Goal: Ask a question

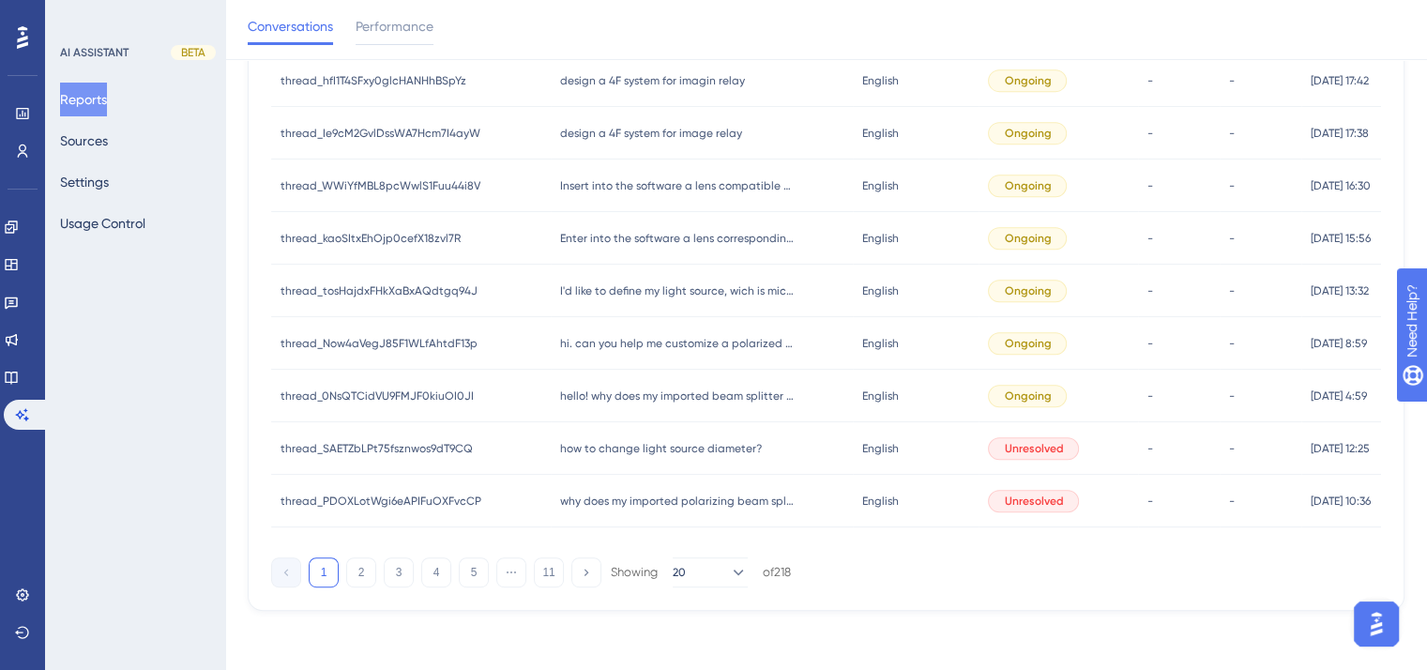
click at [426, 497] on span "thread_PDOXLotWgi6eAPIFuOXFvcCP" at bounding box center [381, 501] width 201 height 15
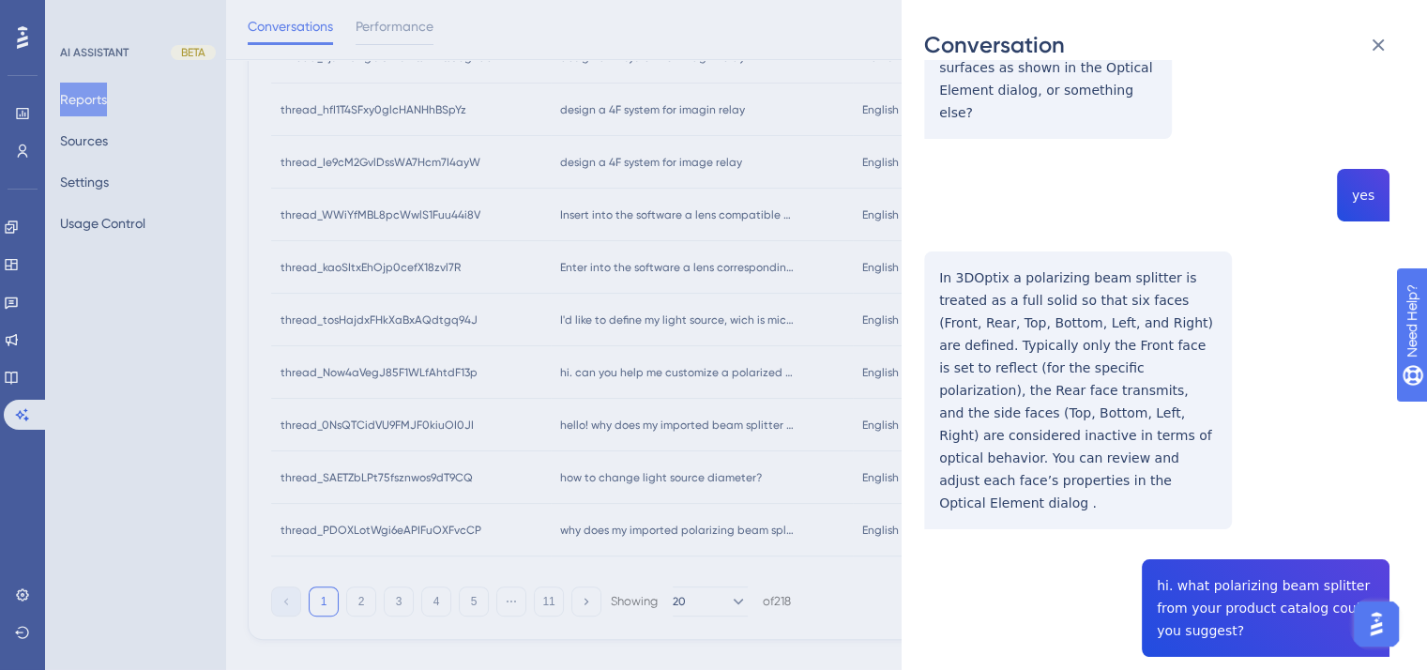
scroll to position [836, 0]
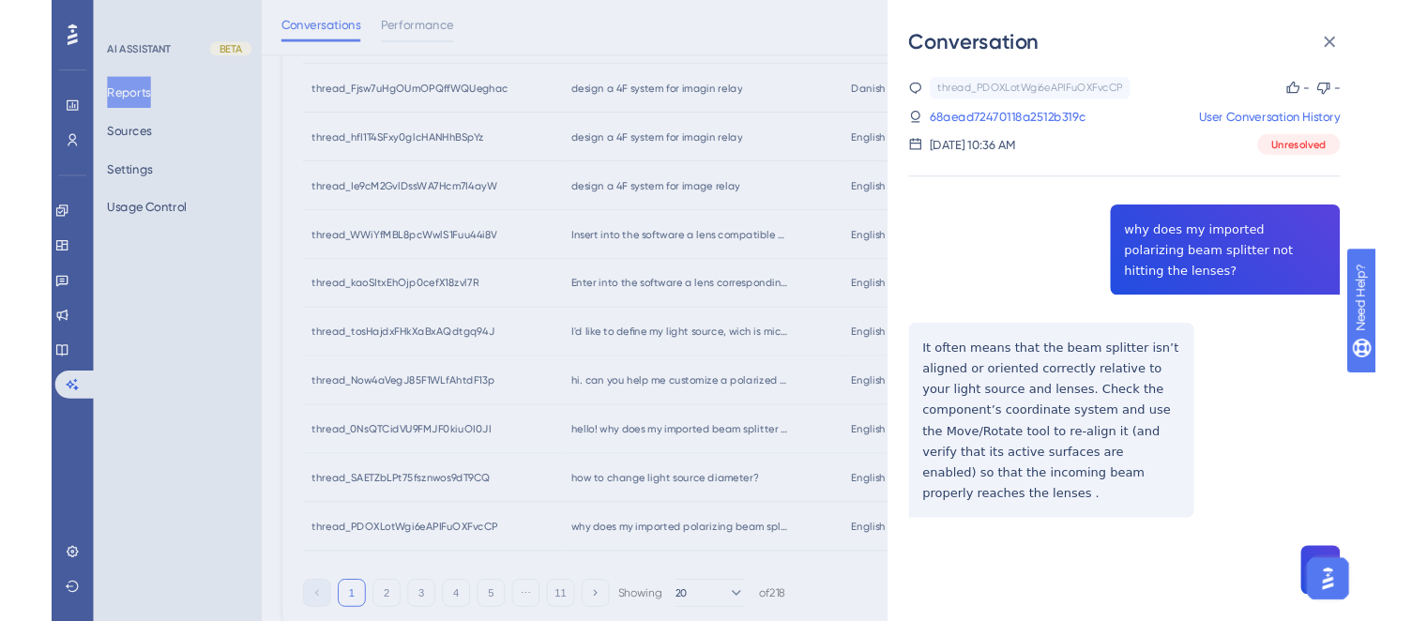
scroll to position [742, 0]
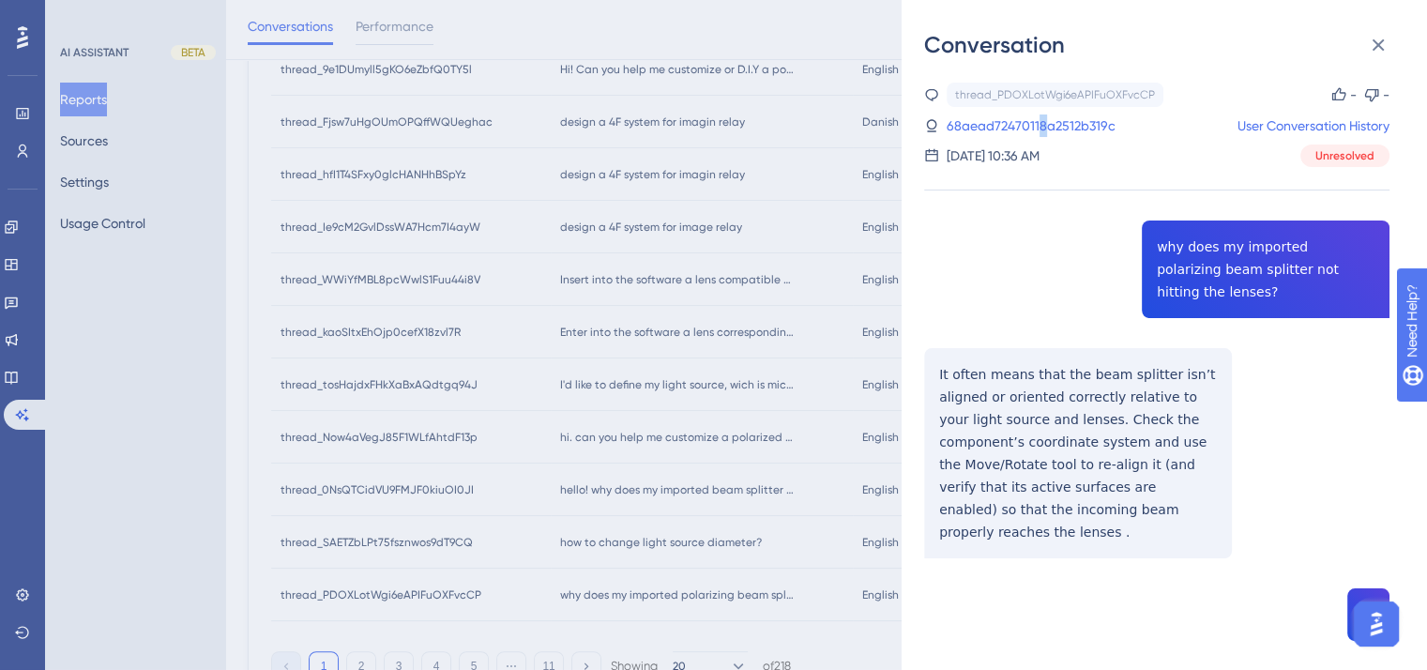
drag, startPoint x: 1077, startPoint y: 118, endPoint x: 814, endPoint y: 469, distance: 438.9
click at [1041, 125] on link "68aead72470118a2512b319c" at bounding box center [1031, 125] width 169 height 23
click at [1038, 125] on link "68aead72470118a2512b319c" at bounding box center [1031, 125] width 169 height 23
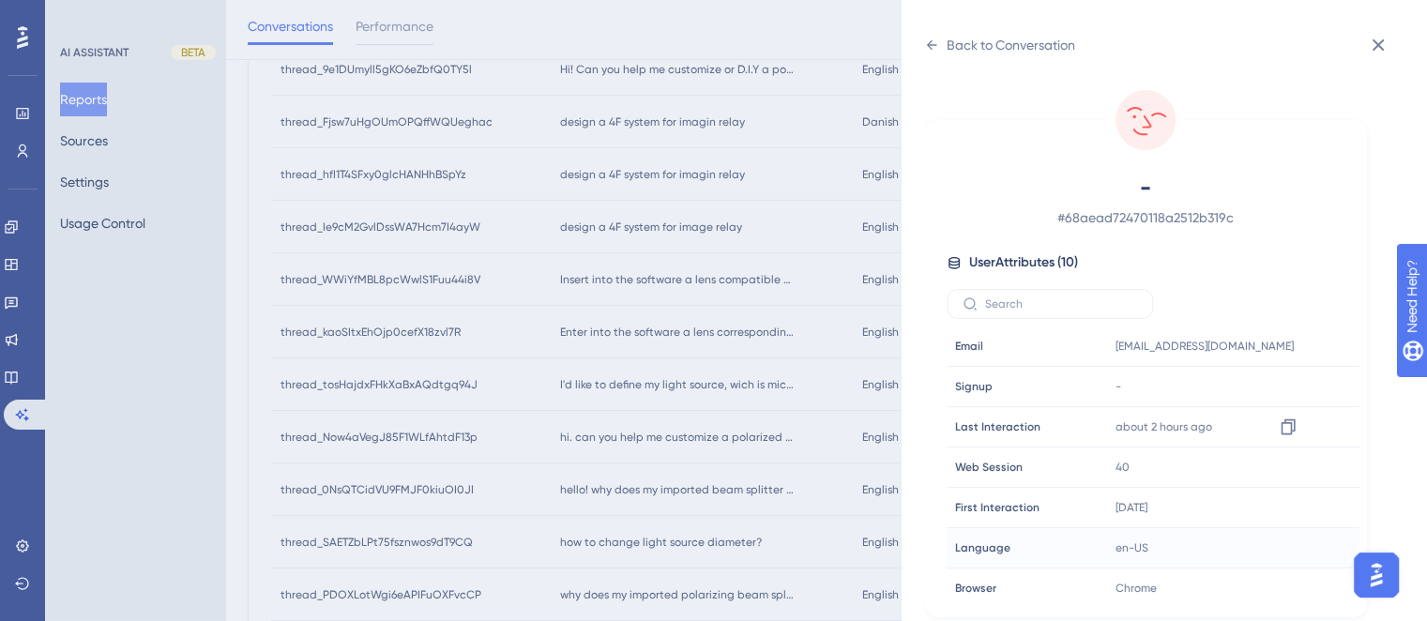
scroll to position [125, 0]
click at [1095, 220] on span "# 68aead72470118a2512b319c" at bounding box center [1146, 217] width 330 height 23
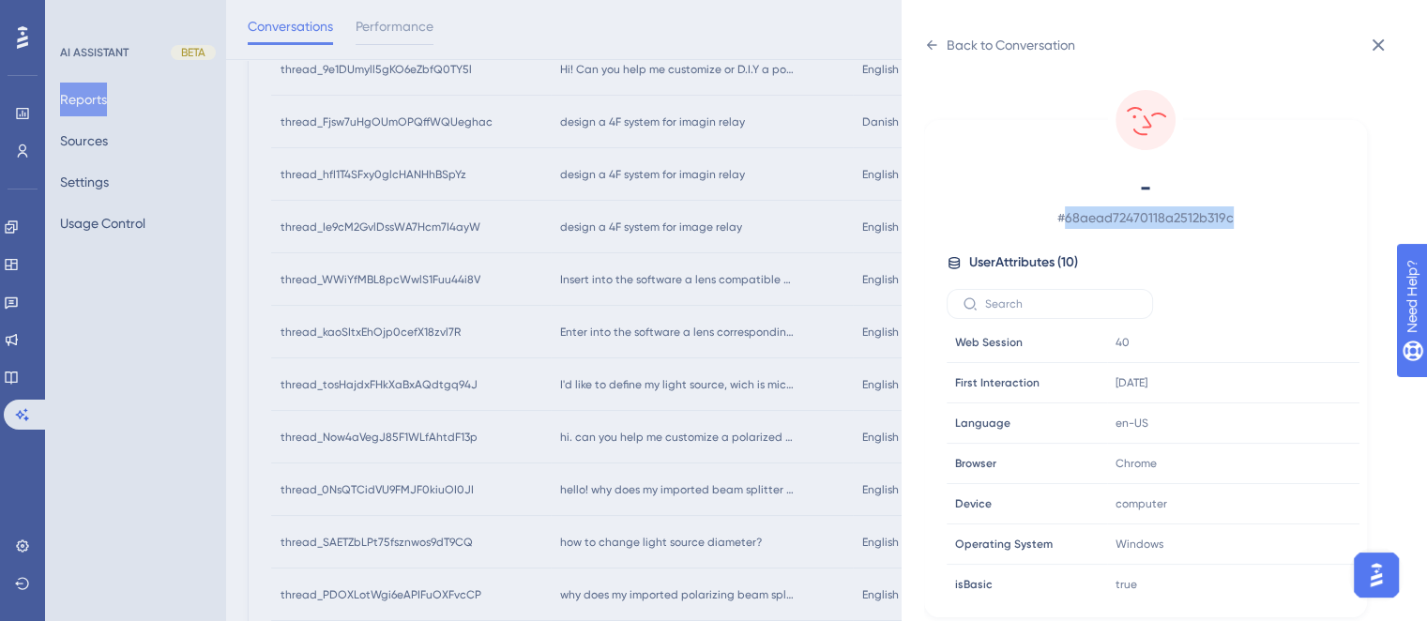
click at [1095, 220] on span "# 68aead72470118a2512b319c" at bounding box center [1146, 217] width 330 height 23
copy span "68aead72470118a2512b319c"
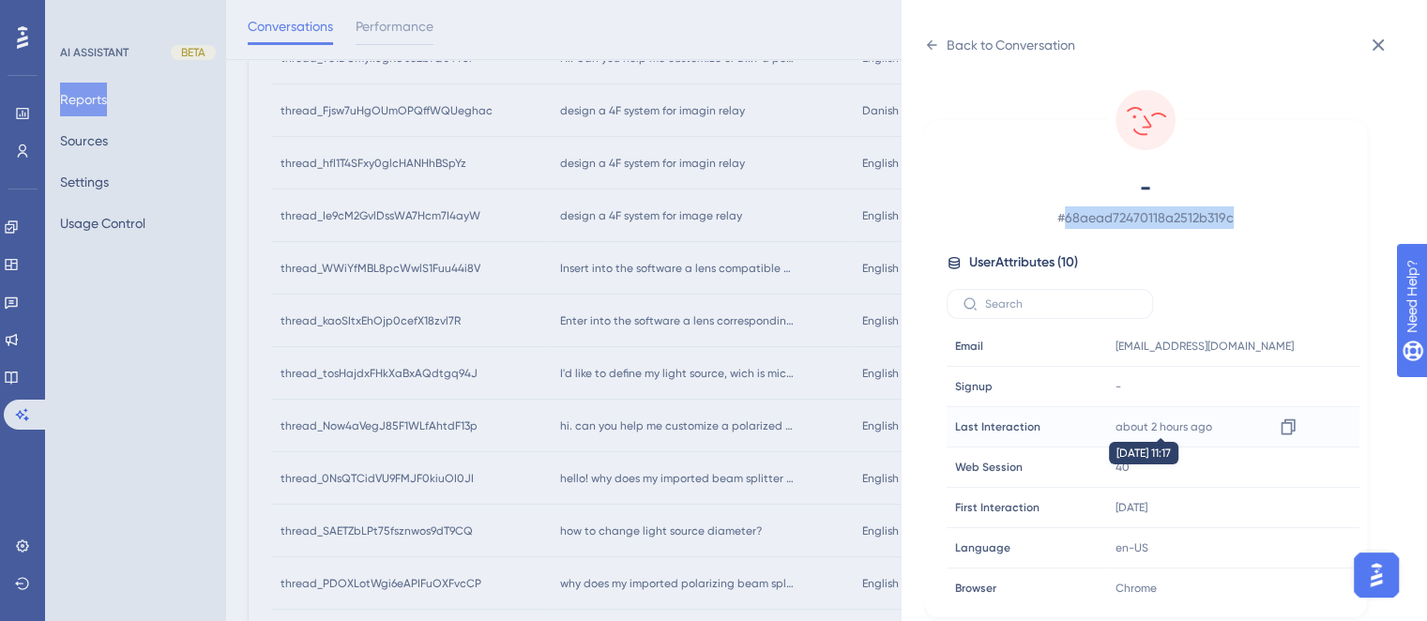
scroll to position [697, 0]
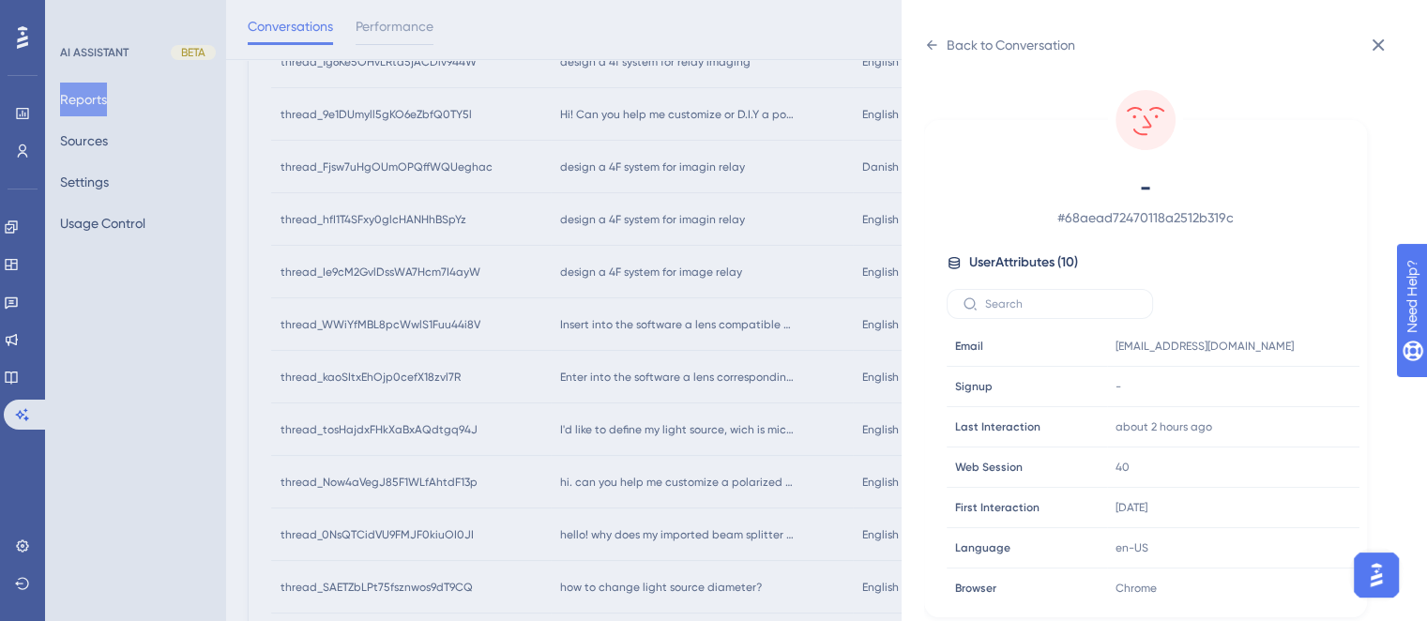
drag, startPoint x: 1010, startPoint y: 39, endPoint x: 1028, endPoint y: 68, distance: 34.6
click at [1008, 39] on div "Back to Conversation" at bounding box center [1011, 45] width 129 height 23
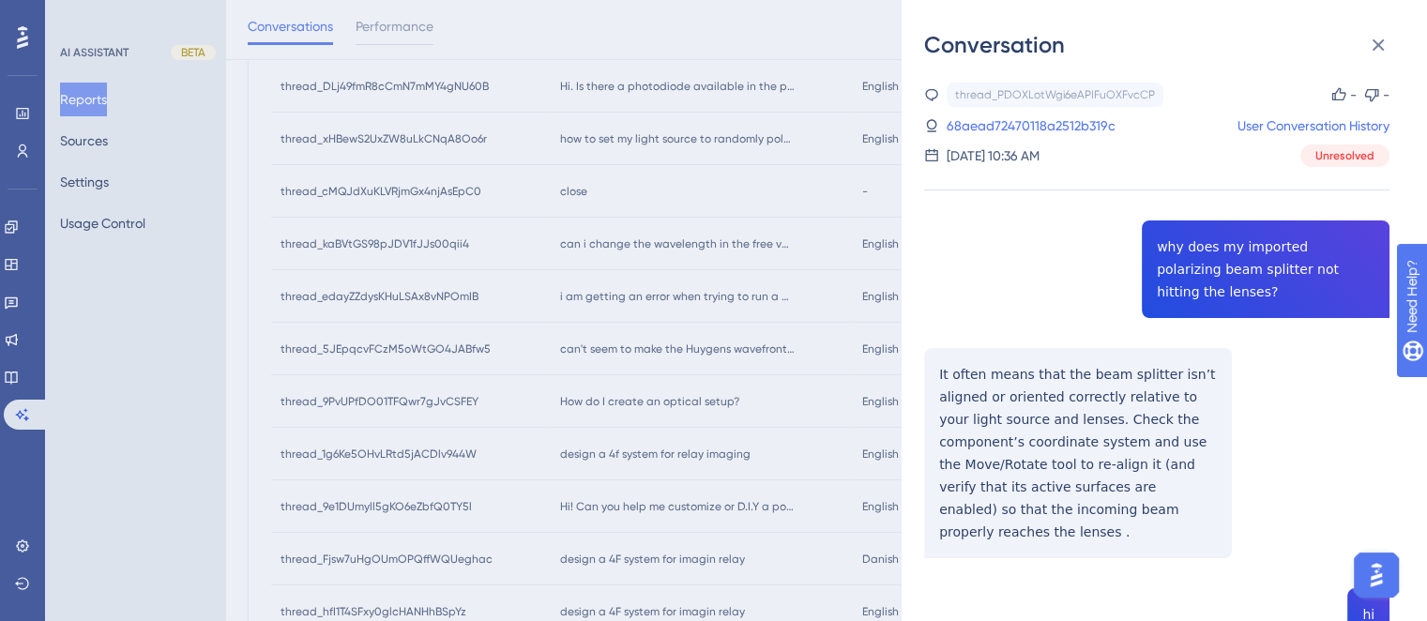
scroll to position [228, 0]
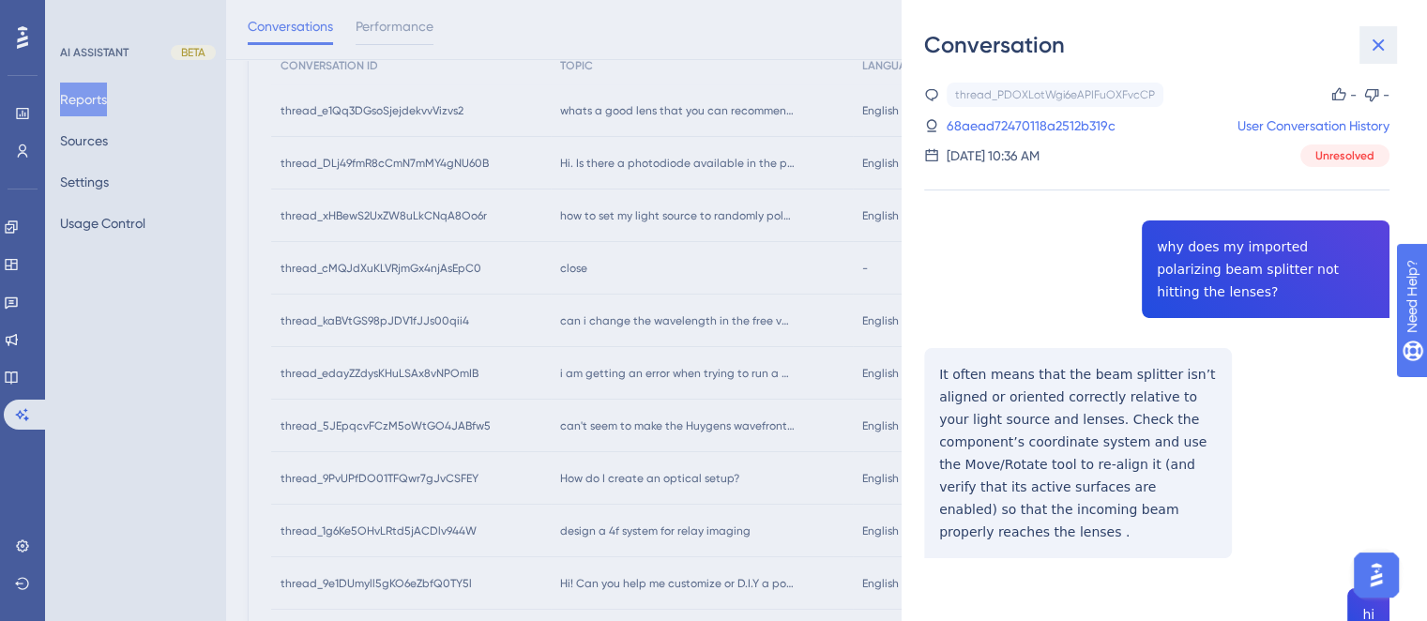
drag, startPoint x: 1389, startPoint y: 46, endPoint x: 1140, endPoint y: 146, distance: 268.2
click at [1384, 46] on icon at bounding box center [1378, 45] width 23 height 23
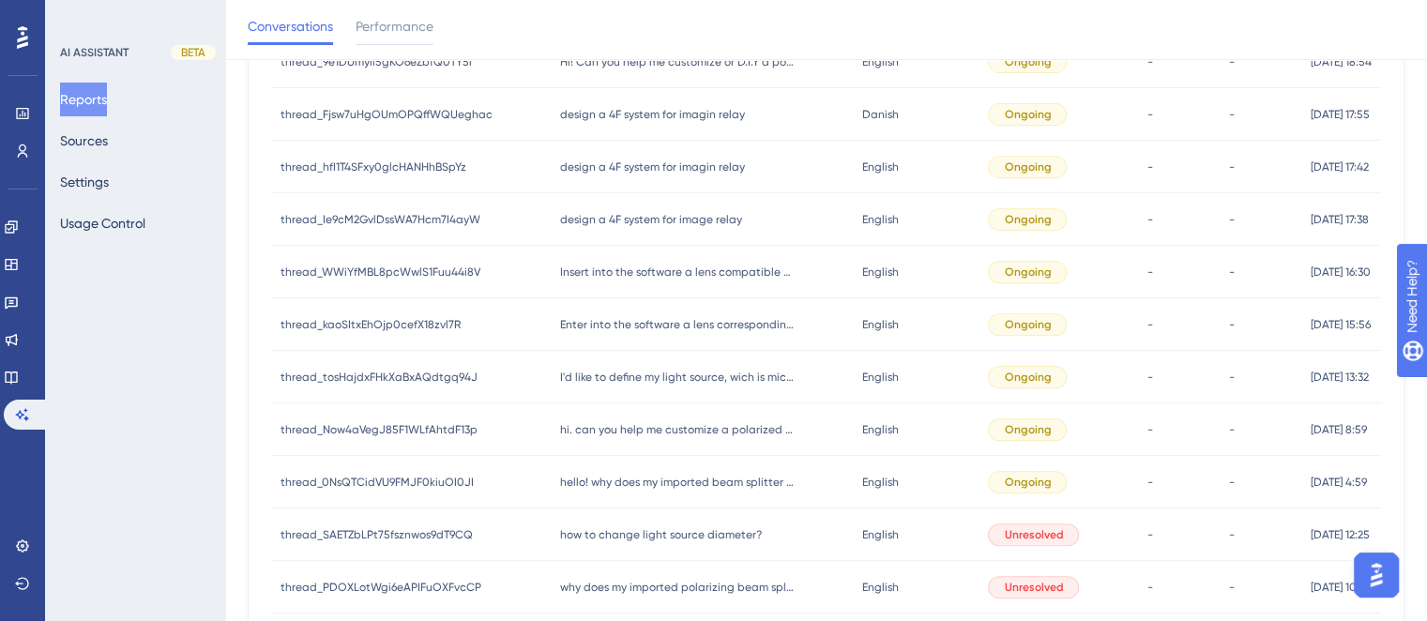
scroll to position [885, 0]
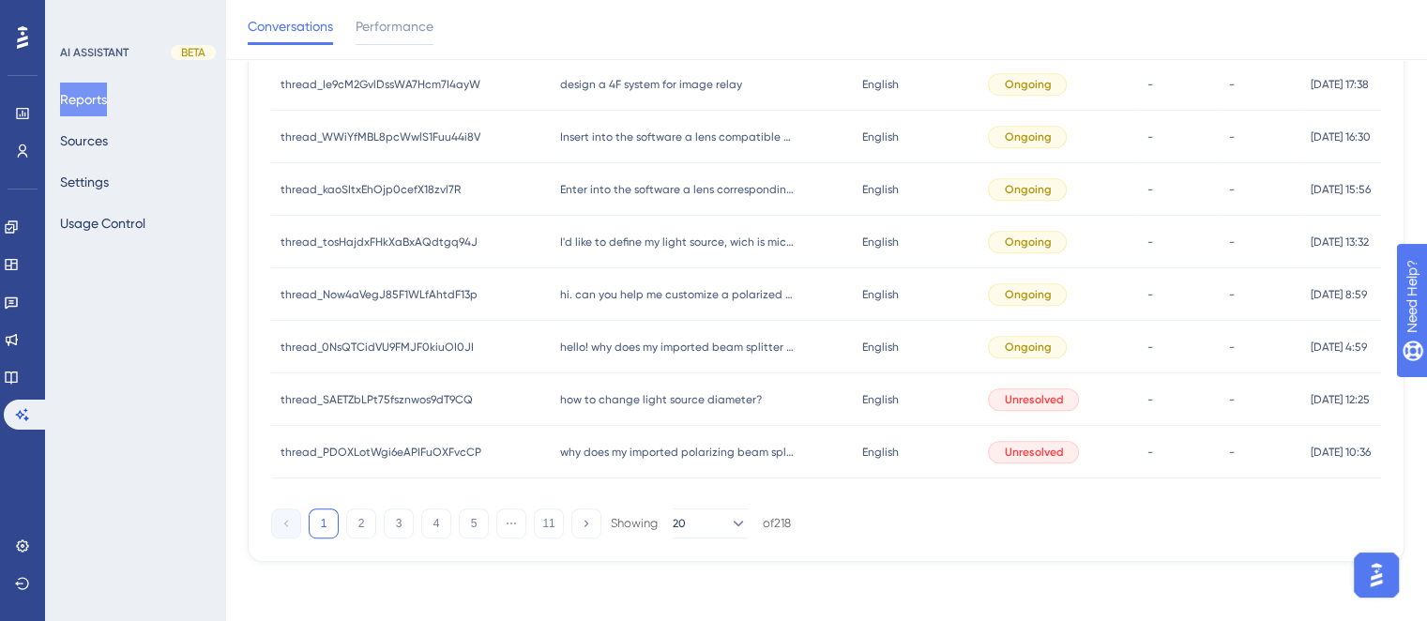
click at [675, 407] on div "how to change light source diameter? how to change light source diameter?" at bounding box center [702, 399] width 302 height 53
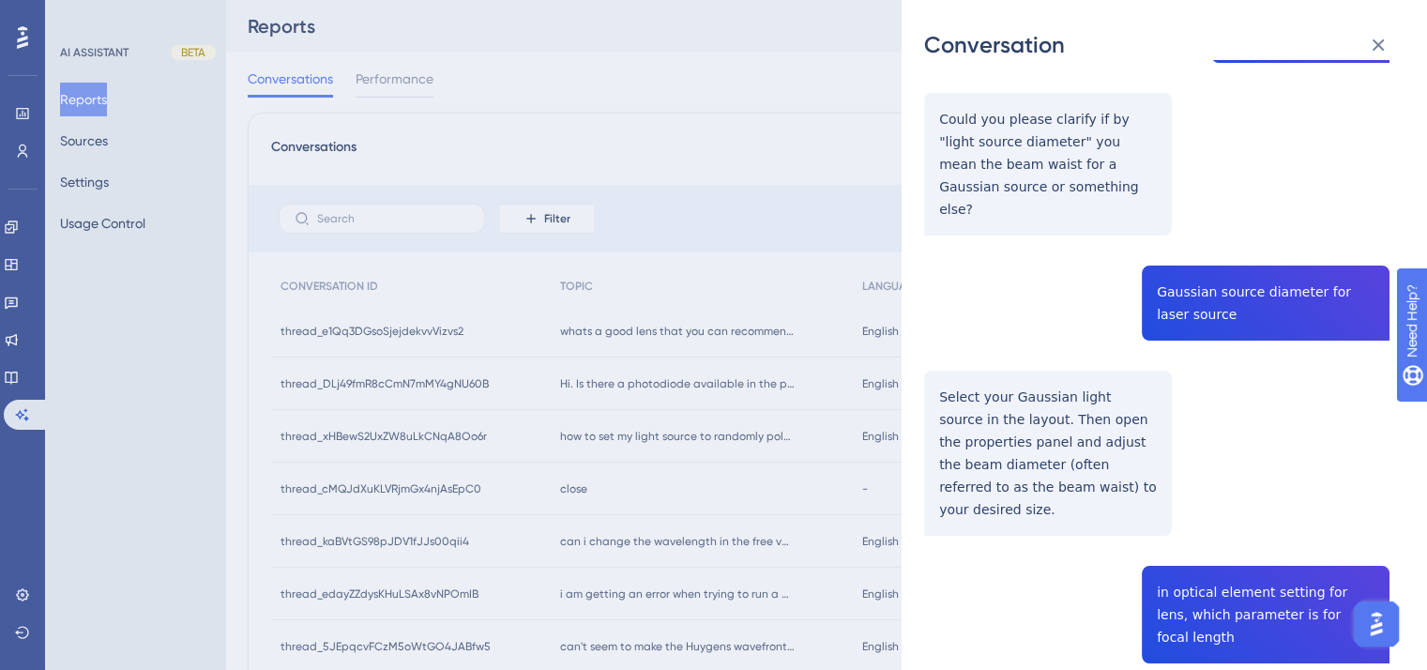
scroll to position [94, 0]
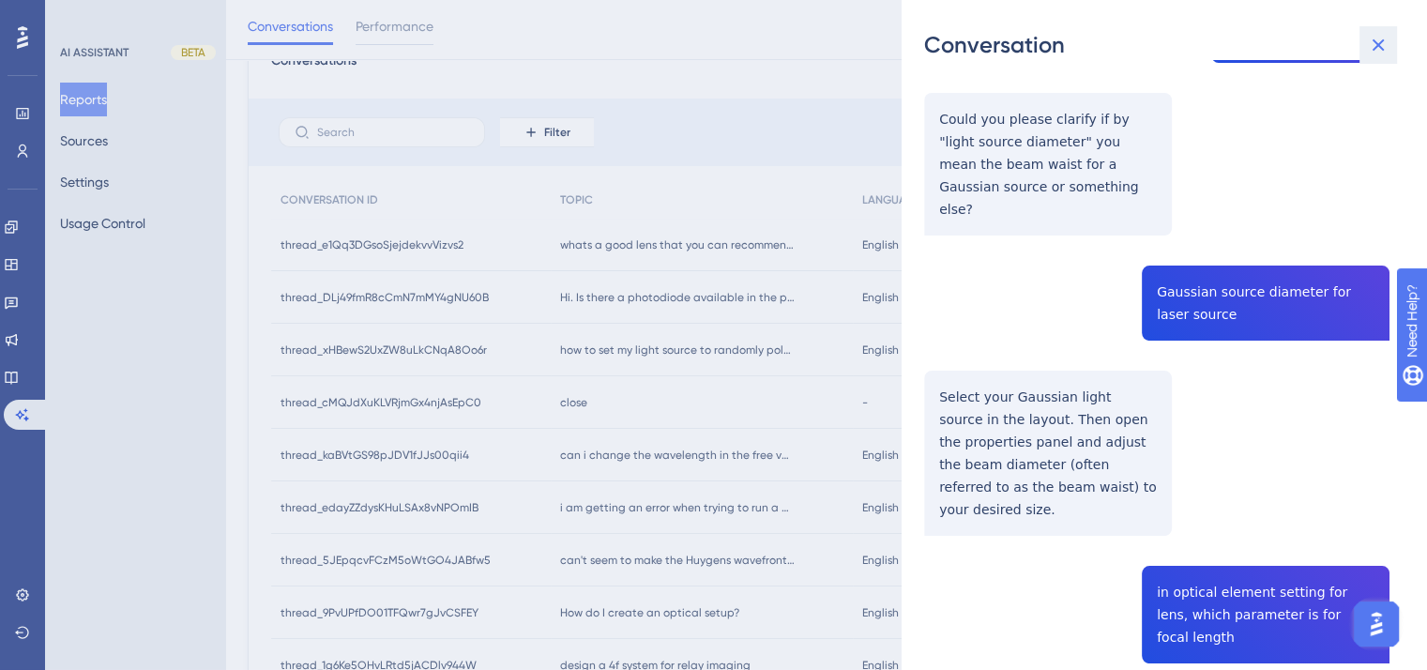
click at [1371, 35] on icon at bounding box center [1378, 45] width 23 height 23
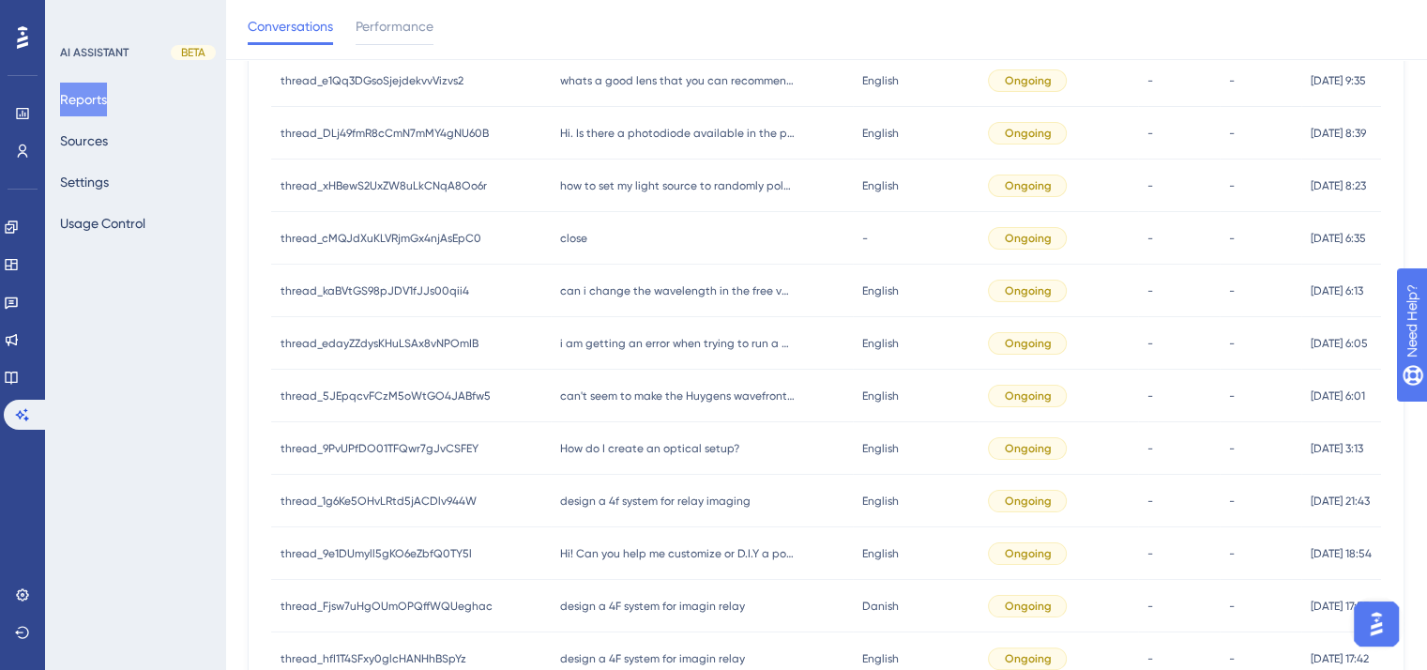
scroll to position [375, 0]
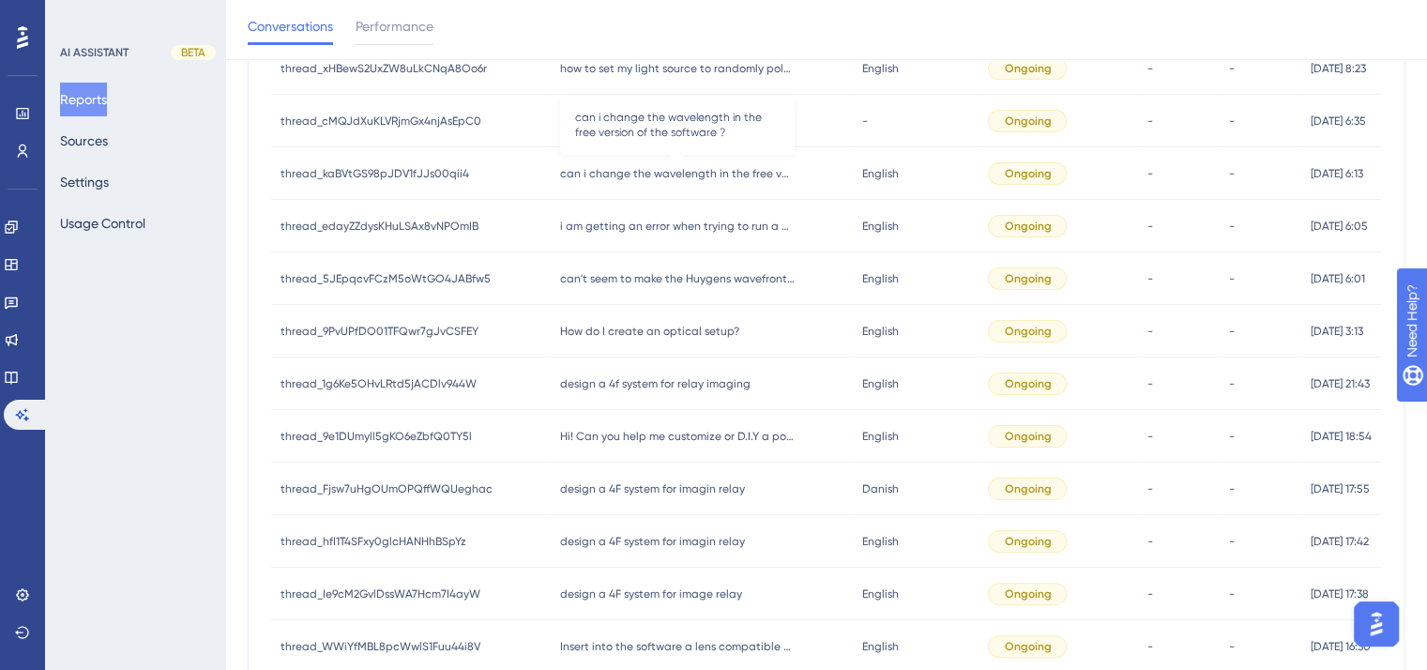
click at [648, 177] on span "can i change the wavelength in the free version of the software ?" at bounding box center [677, 173] width 235 height 15
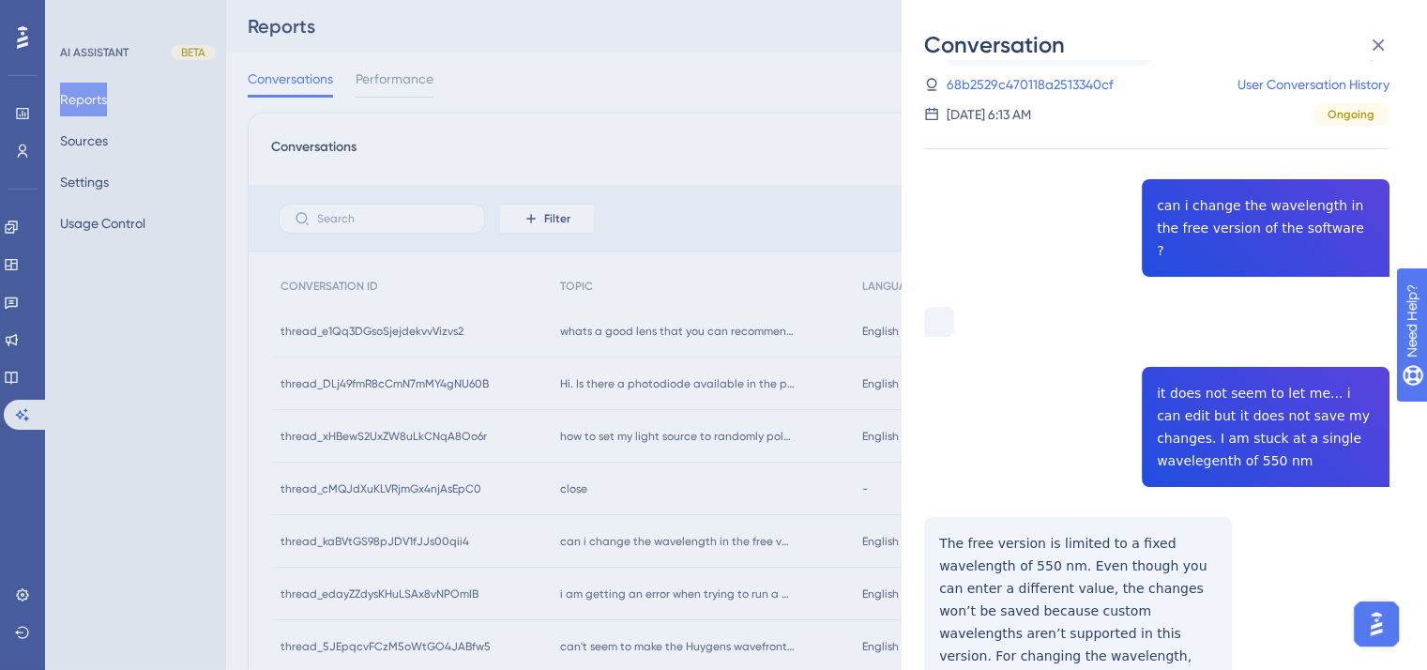
scroll to position [0, 0]
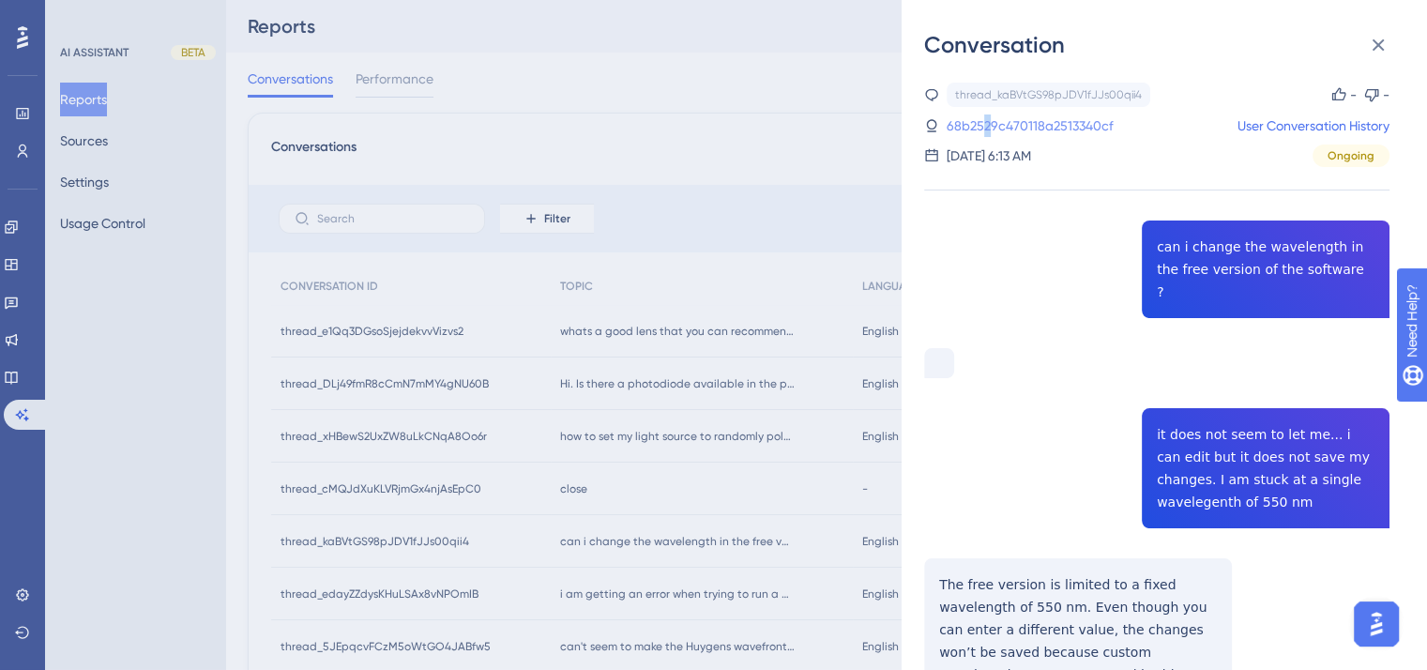
click at [988, 129] on link "68b2529c470118a2513340cf" at bounding box center [1030, 125] width 167 height 23
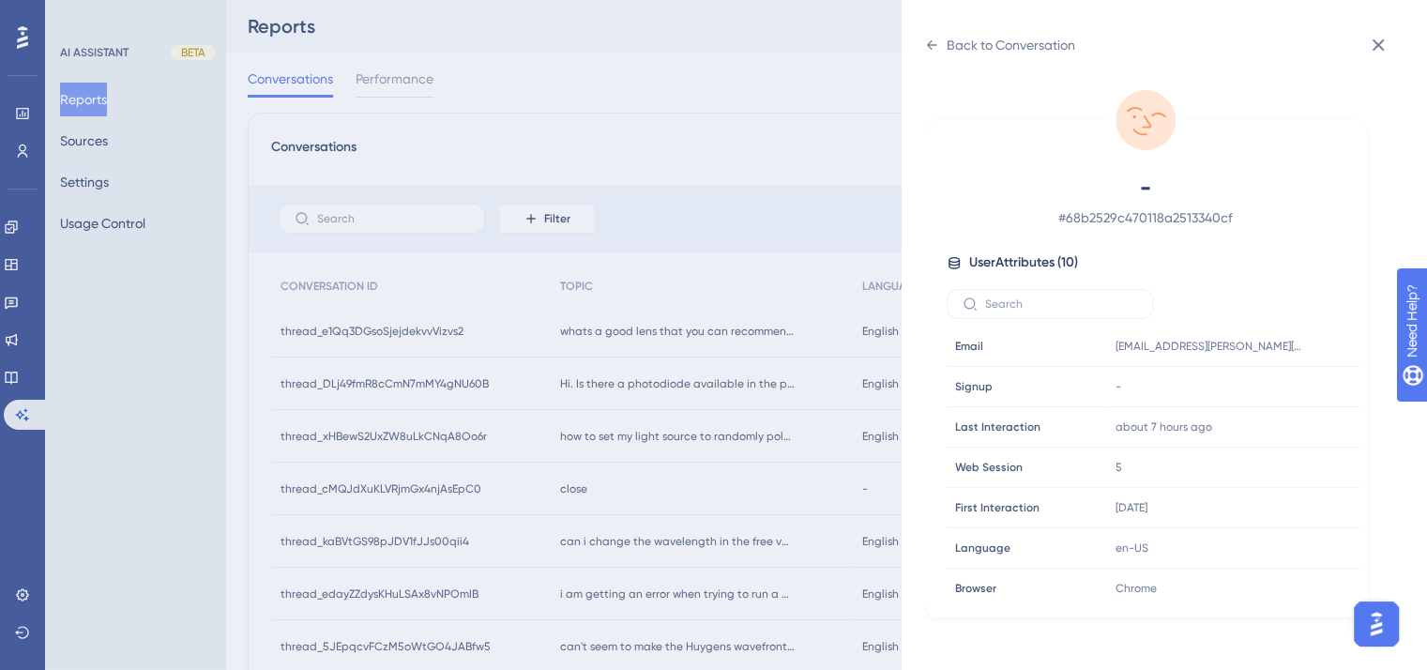
drag, startPoint x: 987, startPoint y: 129, endPoint x: 1002, endPoint y: 126, distance: 15.3
click at [1002, 125] on div "- # 68b2529c470118a2513340cf User Attributes ( 10 ) Email Email [EMAIL_ADDRESS]…" at bounding box center [1145, 368] width 443 height 497
drag, startPoint x: 1105, startPoint y: 352, endPoint x: 1243, endPoint y: 352, distance: 137.9
click at [1243, 352] on div "[EMAIL_ADDRESS][PERSON_NAME][DOMAIN_NAME] Copy [DOMAIN_NAME][EMAIL_ADDRESS][PER…" at bounding box center [1209, 346] width 203 height 38
copy span "[EMAIL_ADDRESS][PERSON_NAME][DOMAIN_NAME]"
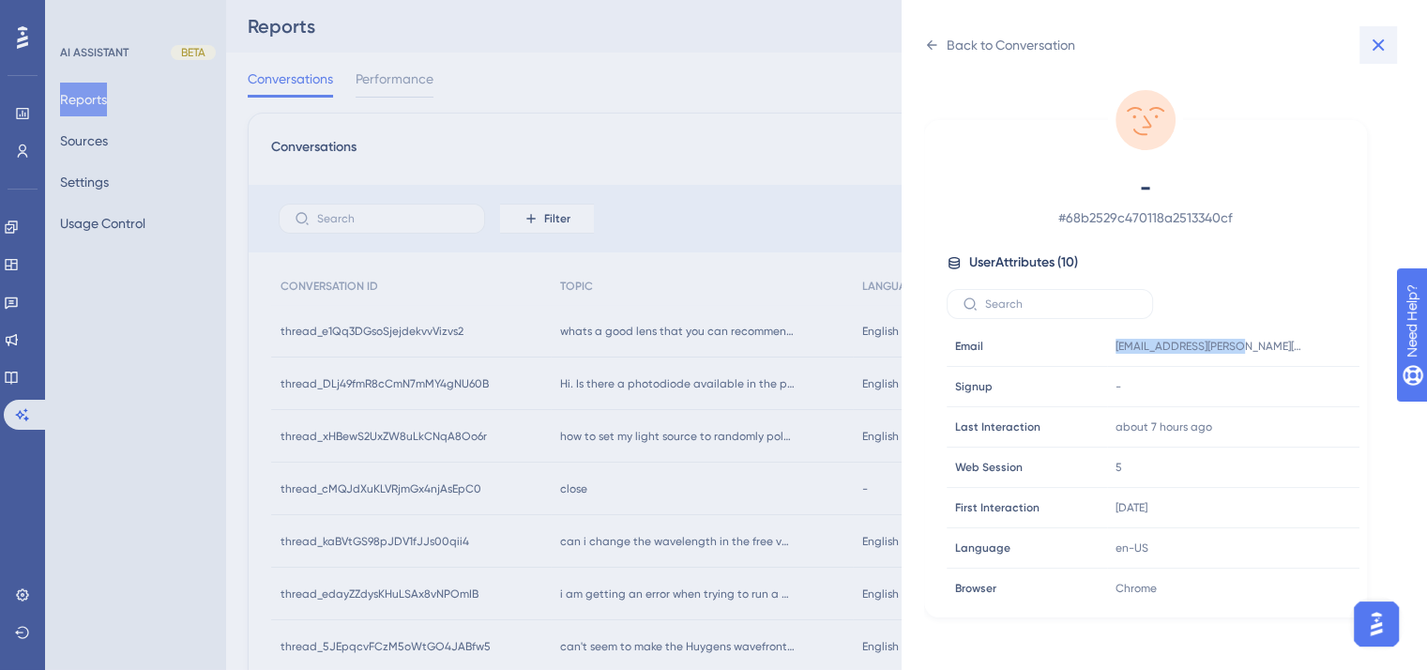
click at [1380, 52] on icon at bounding box center [1378, 45] width 23 height 23
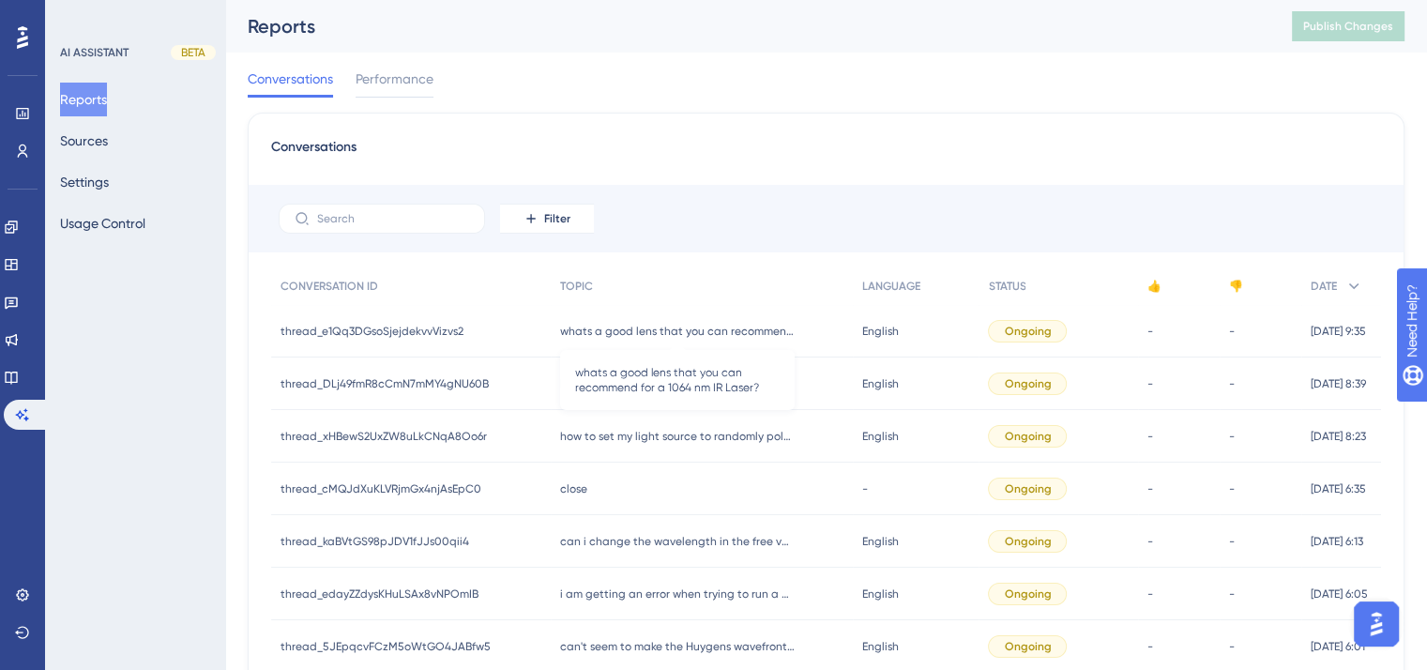
click at [717, 331] on span "whats a good lens that you can recommend for a 1064 nm IR Laser?" at bounding box center [677, 331] width 235 height 15
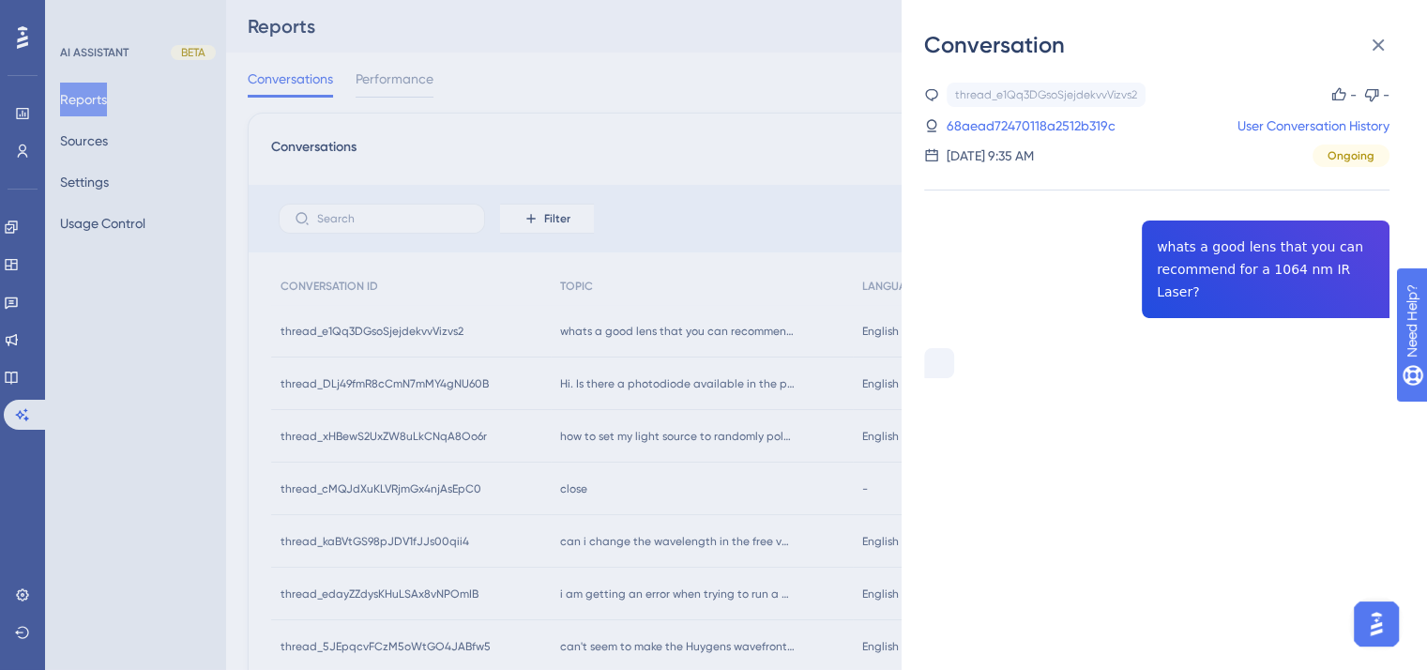
click at [577, 386] on div "Conversation thread_e1Qq3DGsoSjejdekvvVizvs2 Copy - - 68aead72470118a2512b319c …" at bounding box center [713, 335] width 1427 height 670
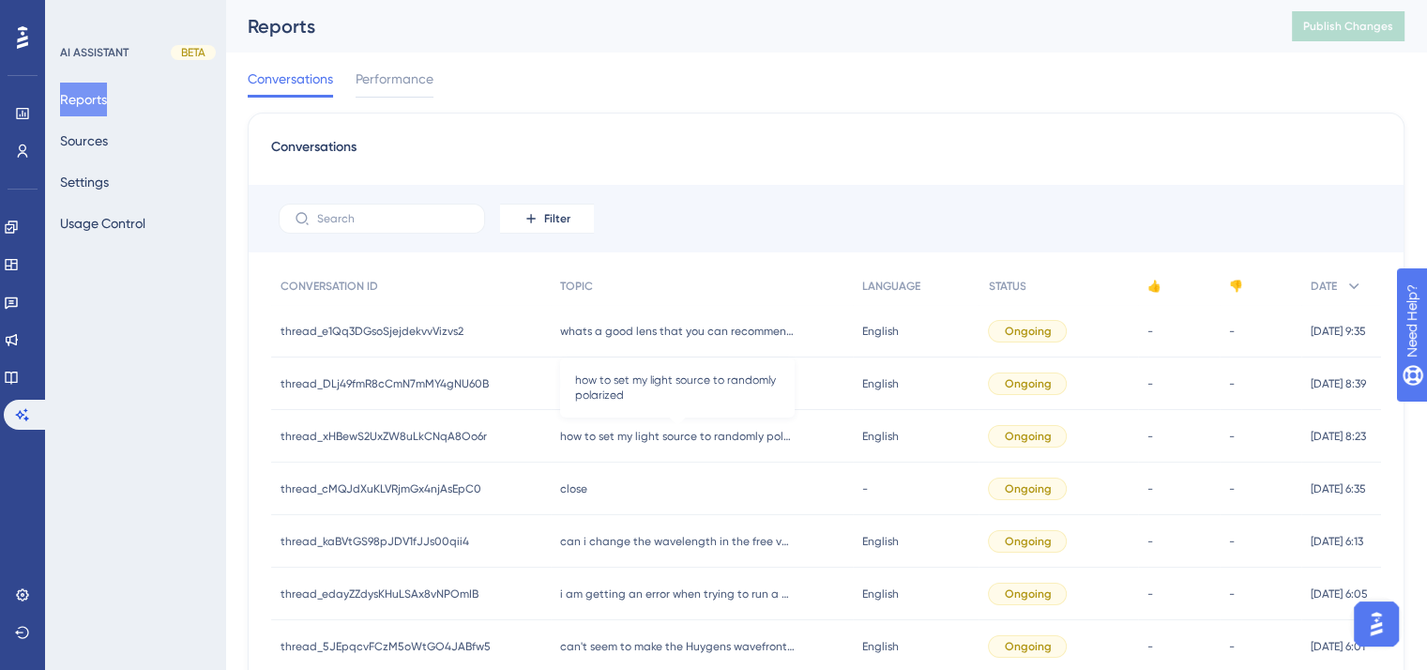
click at [593, 441] on span "how to set my light source to randomly polarized" at bounding box center [677, 436] width 235 height 15
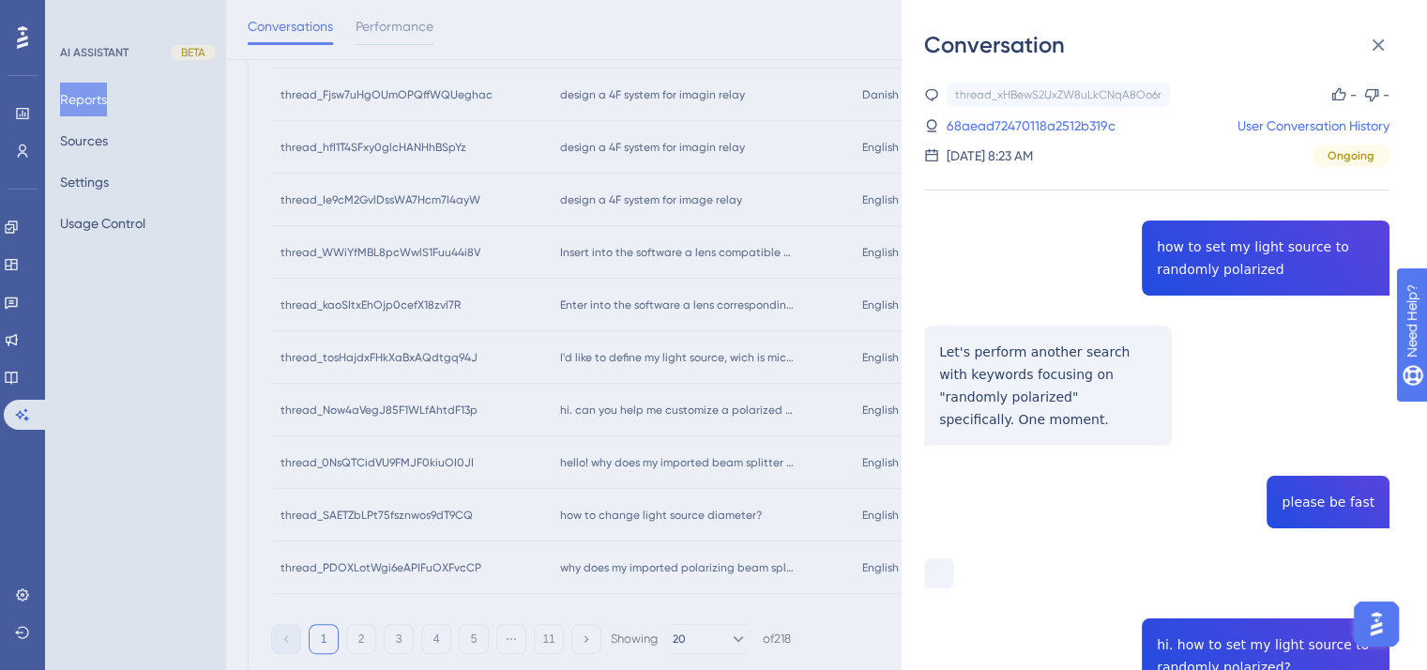
scroll to position [742, 0]
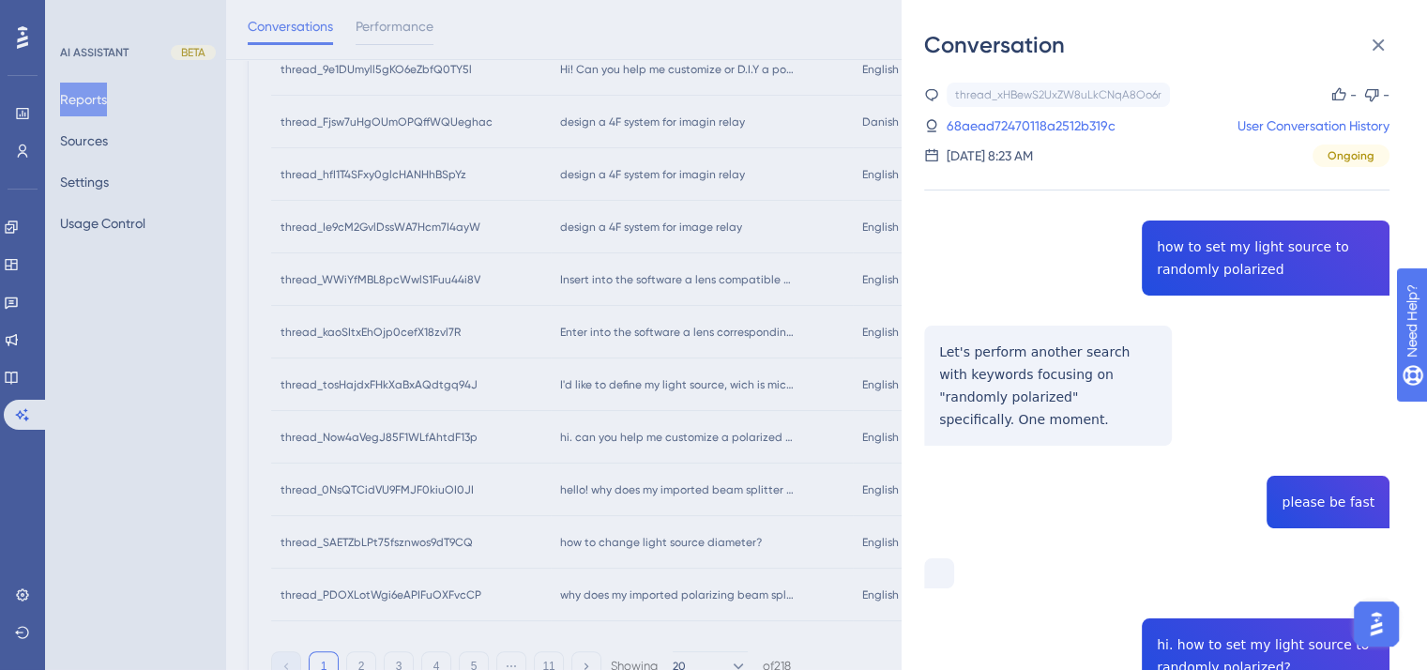
click at [638, 281] on div "Conversation thread_xHBewS2UxZW8uLkCNqA8Oo6r Copy - - 68aead72470118a2512b319c …" at bounding box center [713, 335] width 1427 height 670
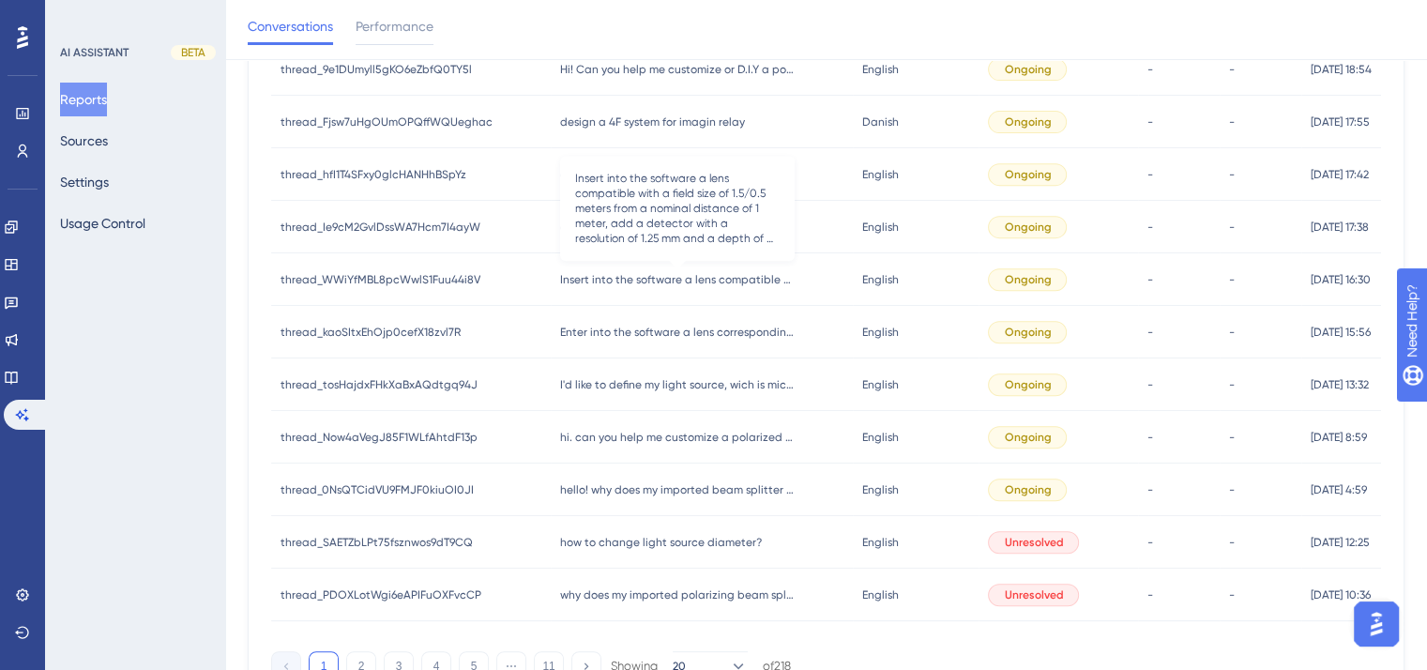
click at [638, 281] on span "Insert into the software a lens compatible with a field size of 1.5/0.5 meters …" at bounding box center [677, 279] width 235 height 15
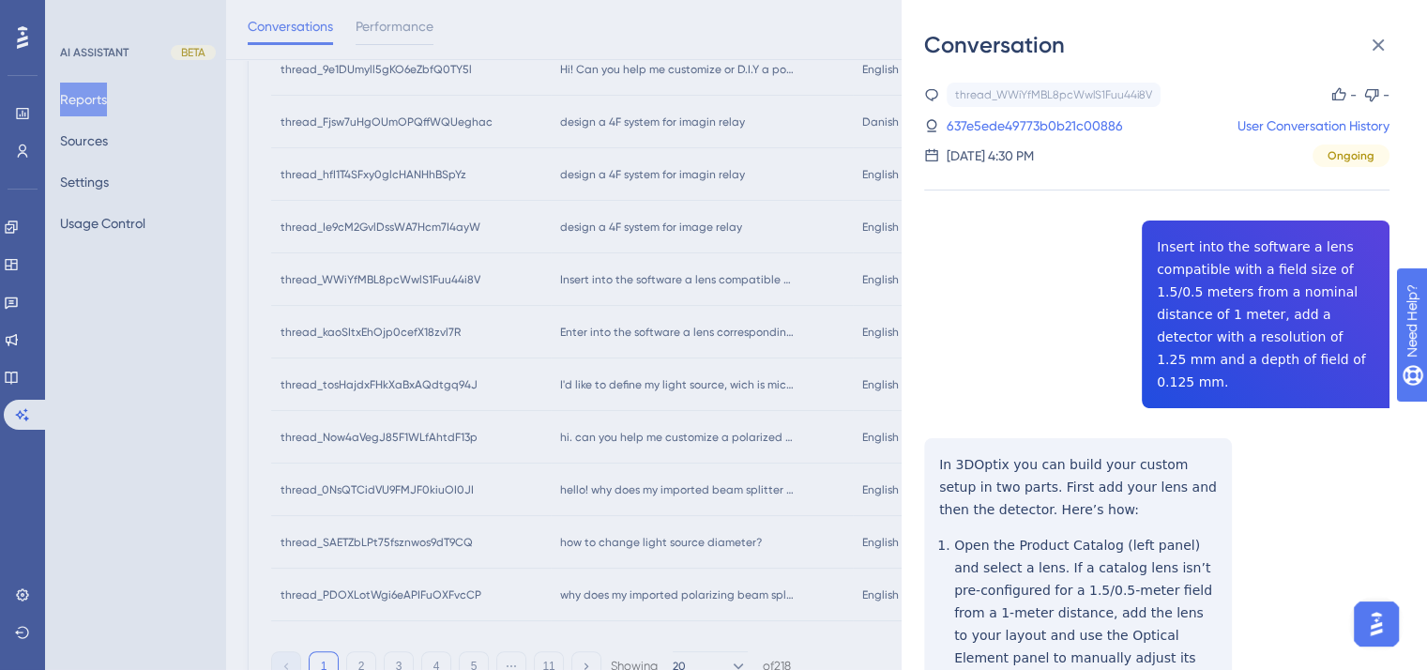
click at [642, 280] on div "Conversation thread_WWiYfMBL8pcWwlS1Fuu44i8V Copy - - 637e5ede49773b0b21c00886 …" at bounding box center [713, 335] width 1427 height 670
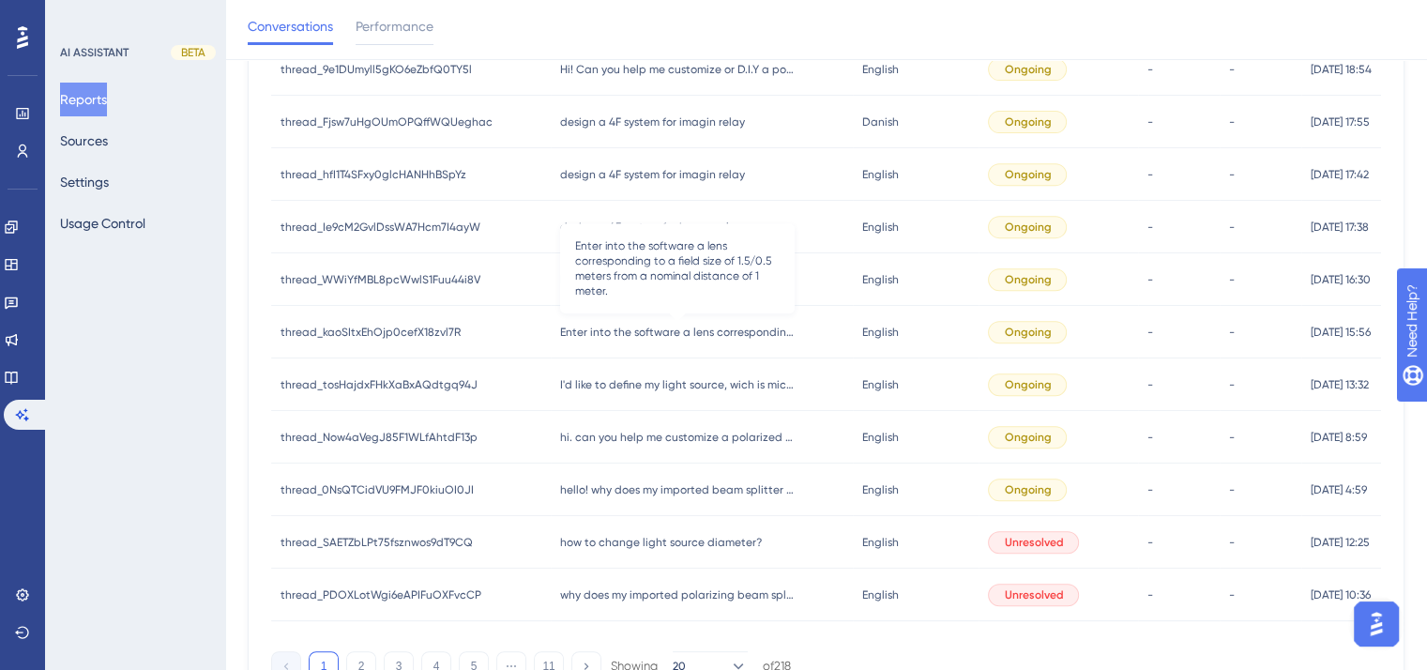
click at [620, 338] on span "Enter into the software a lens corresponding to a field size of 1.5/0.5 meters …" at bounding box center [677, 332] width 235 height 15
click at [644, 336] on span "Enter into the software a lens corresponding to a field size of 1.5/0.5 meters …" at bounding box center [677, 332] width 235 height 15
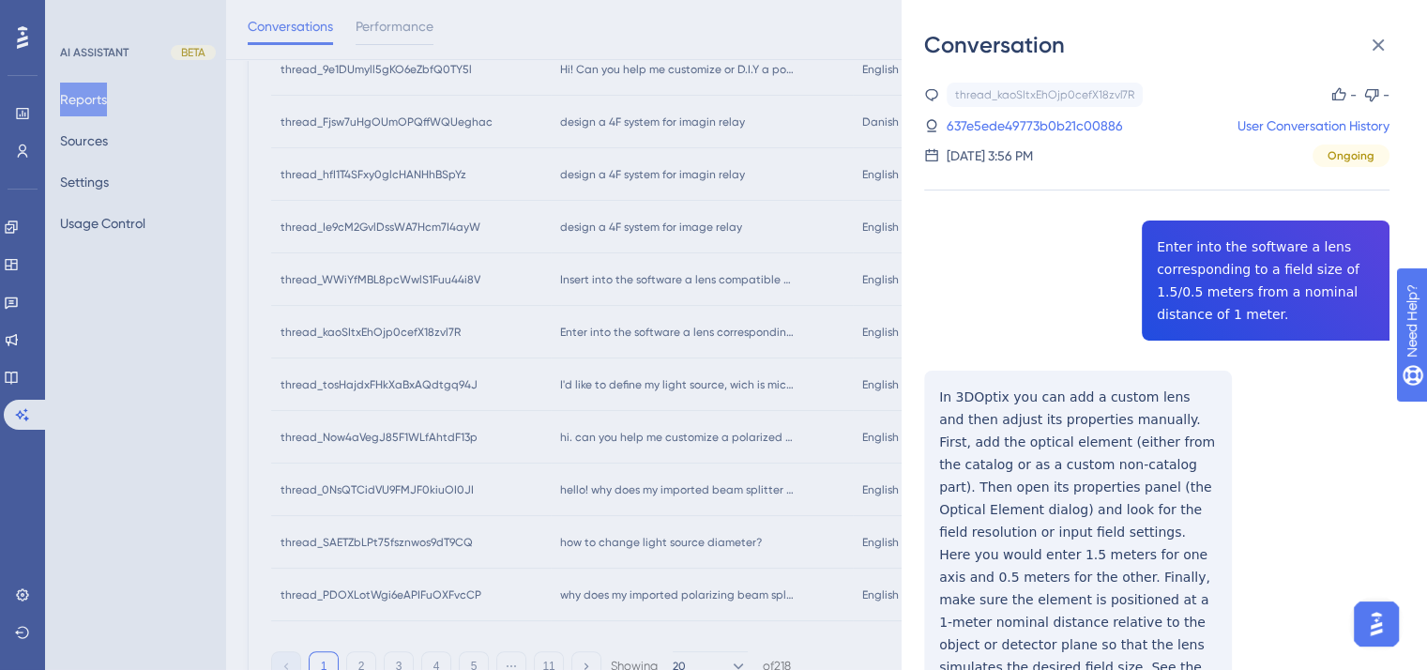
click at [628, 393] on div "Conversation thread_kaoSItxEhOjp0cefX18zvl7R Copy - - 637e5ede49773b0b21c00886 …" at bounding box center [713, 335] width 1427 height 670
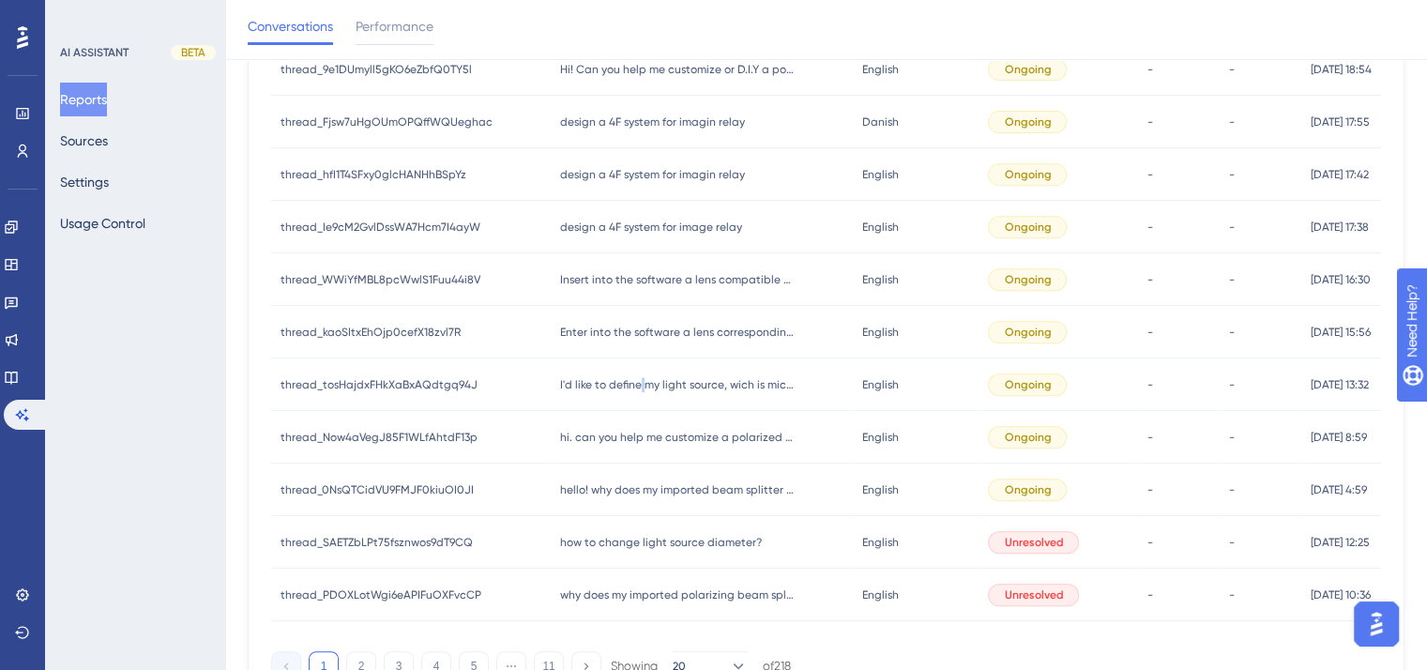
click at [631, 394] on div "I'd like to define my light source, wich is microlamp MGG 1088-09 T3/4, it's a …" at bounding box center [702, 384] width 302 height 53
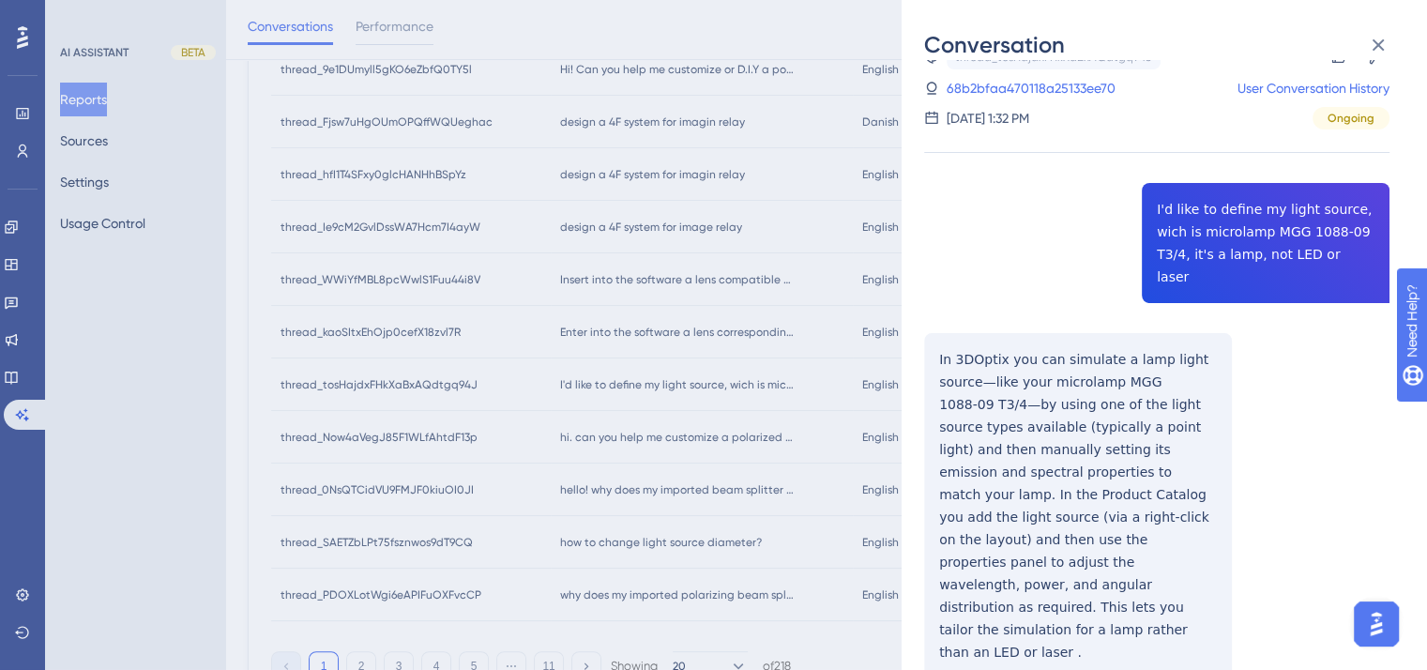
scroll to position [59, 0]
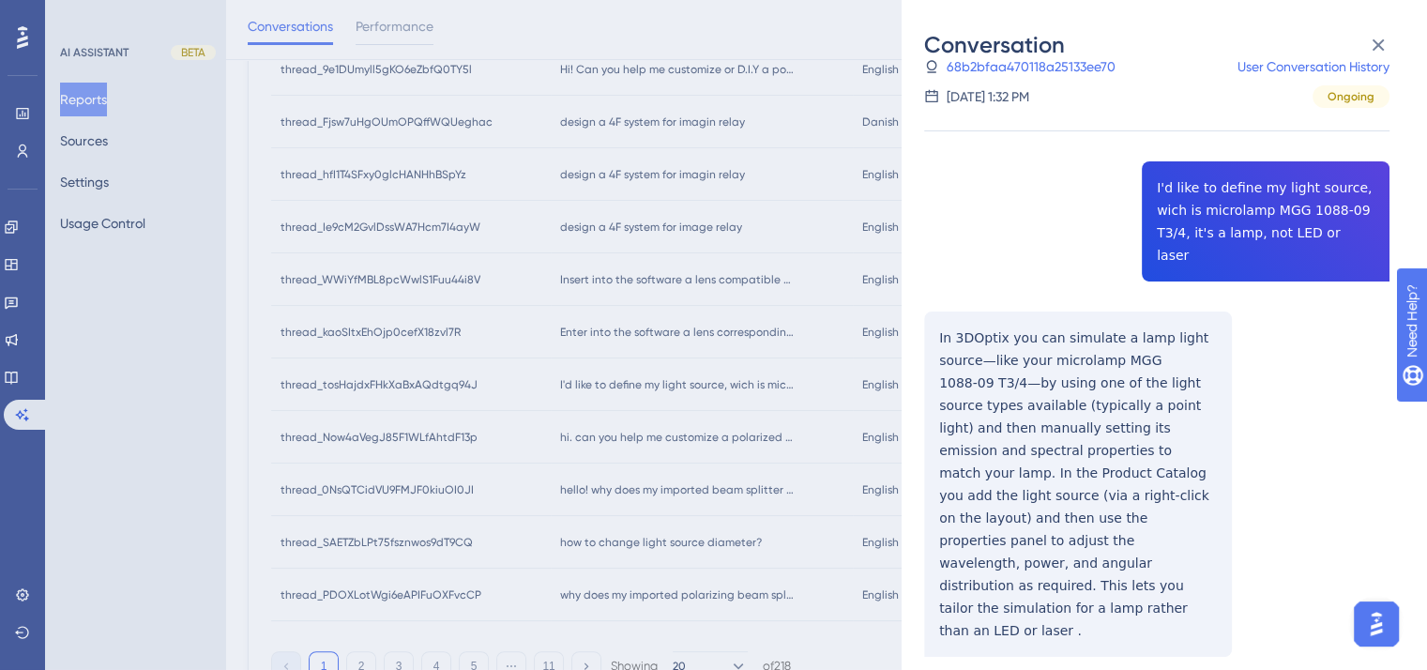
click at [644, 485] on div "Conversation thread_tosHajdxFHkXaBxAQdtgq94J Copy - - 68b2bfaa470118a25133ee70 …" at bounding box center [713, 335] width 1427 height 670
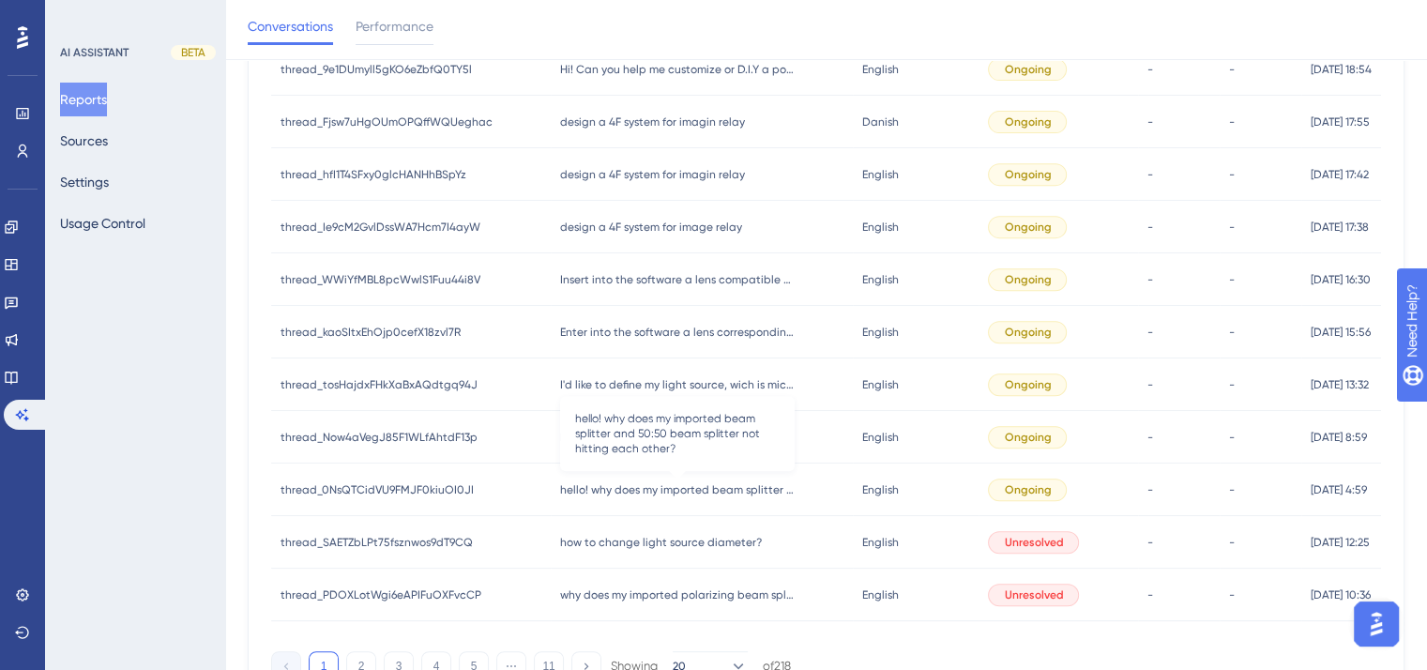
click at [672, 485] on span "hello! why does my imported beam splitter and 50:50 beam splitter not hitting e…" at bounding box center [677, 489] width 235 height 15
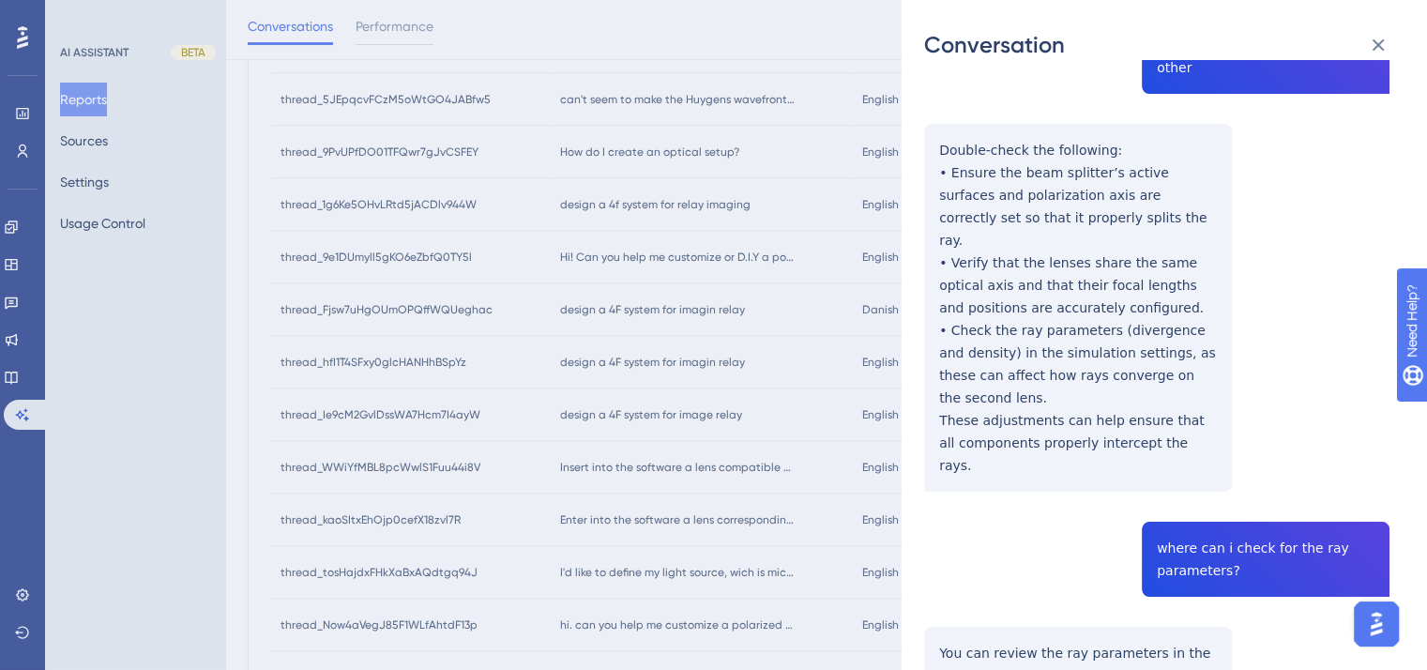
scroll to position [836, 0]
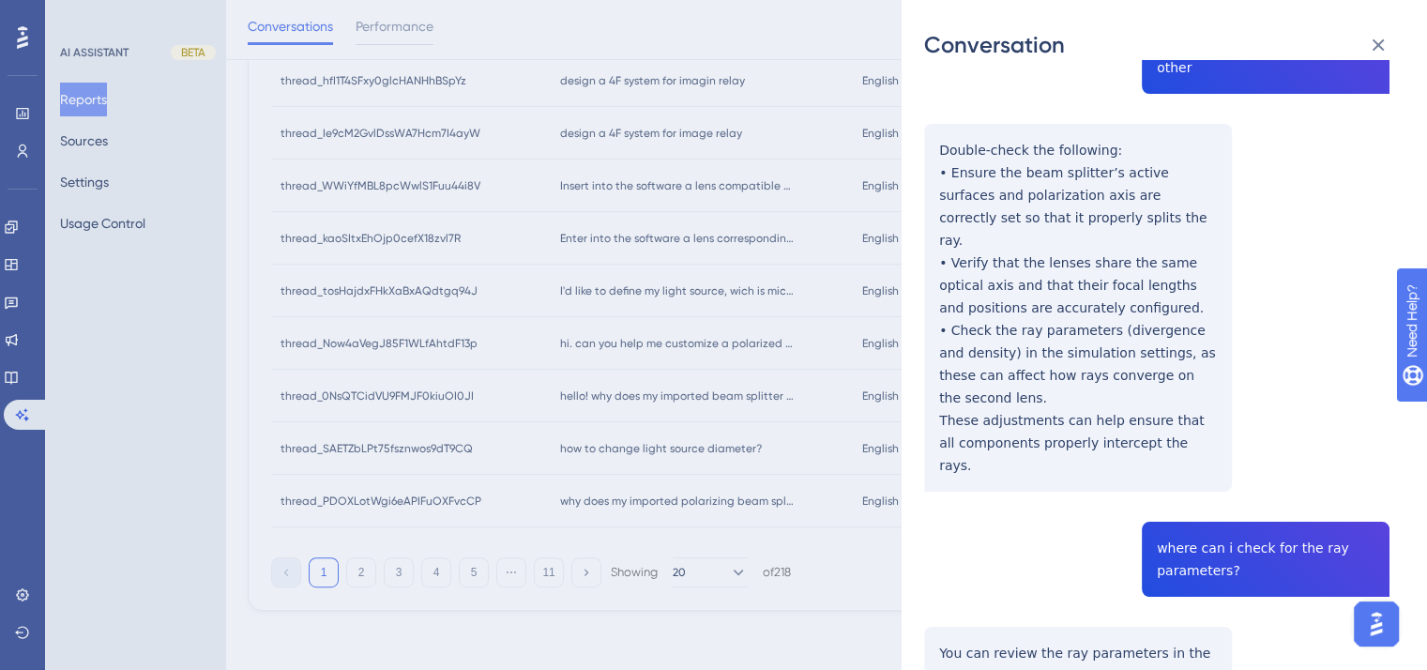
click at [739, 335] on div "Conversation thread_0NsQTCidVU9FMJF0kiuOI0JI Copy - - 68aead72470118a2512b319c …" at bounding box center [713, 335] width 1427 height 670
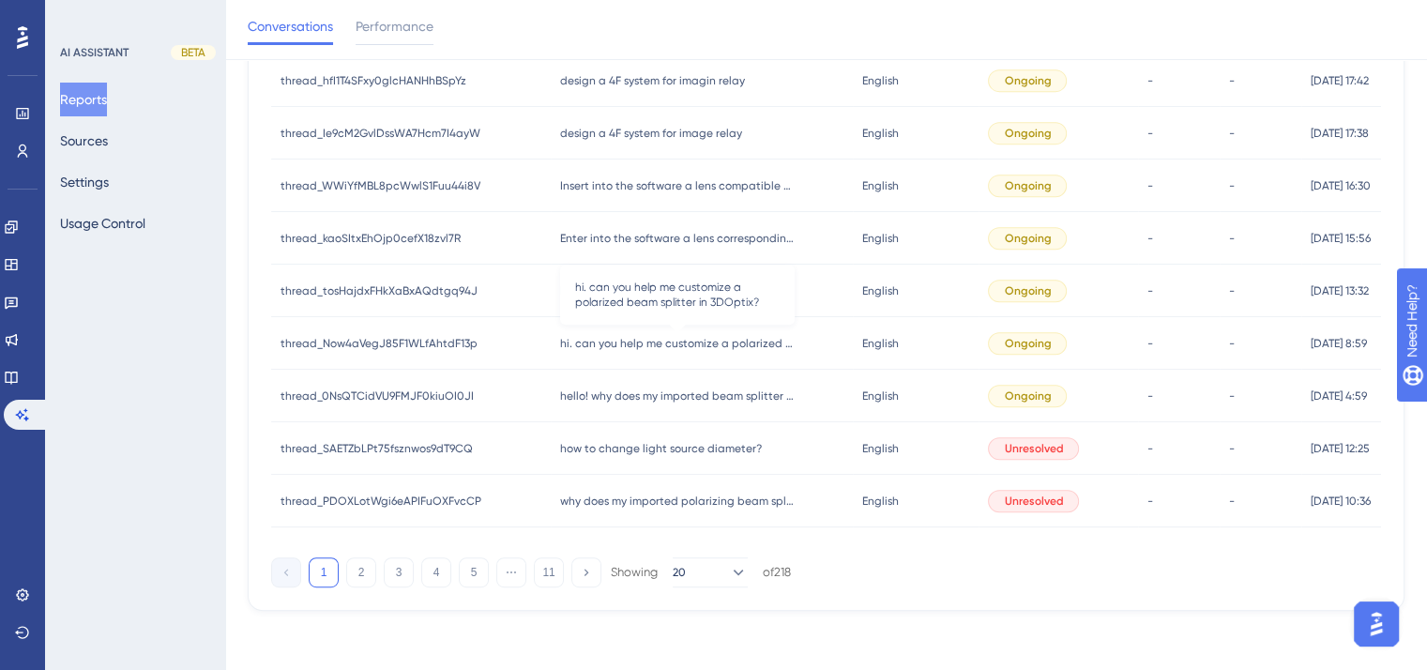
click at [739, 336] on span "hi. can you help me customize a polarized beam splitter in 3DOptix?" at bounding box center [677, 343] width 235 height 15
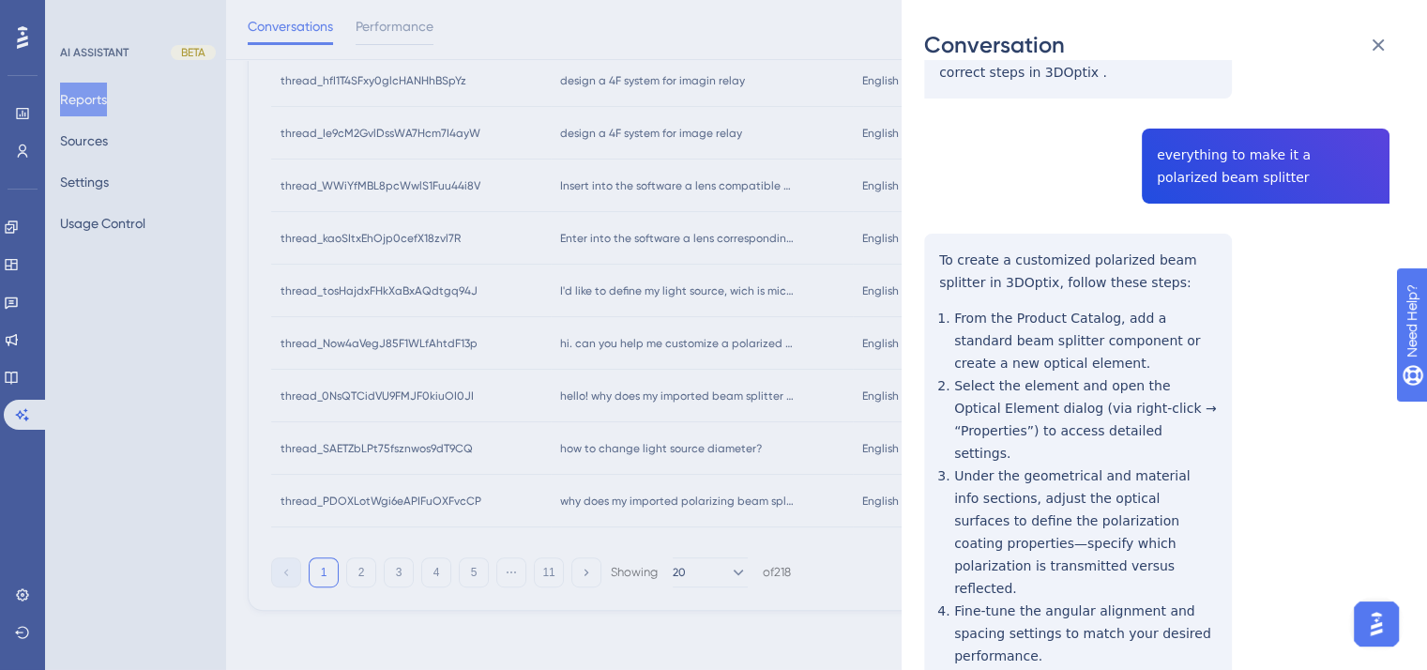
scroll to position [469, 0]
